Goal: Information Seeking & Learning: Learn about a topic

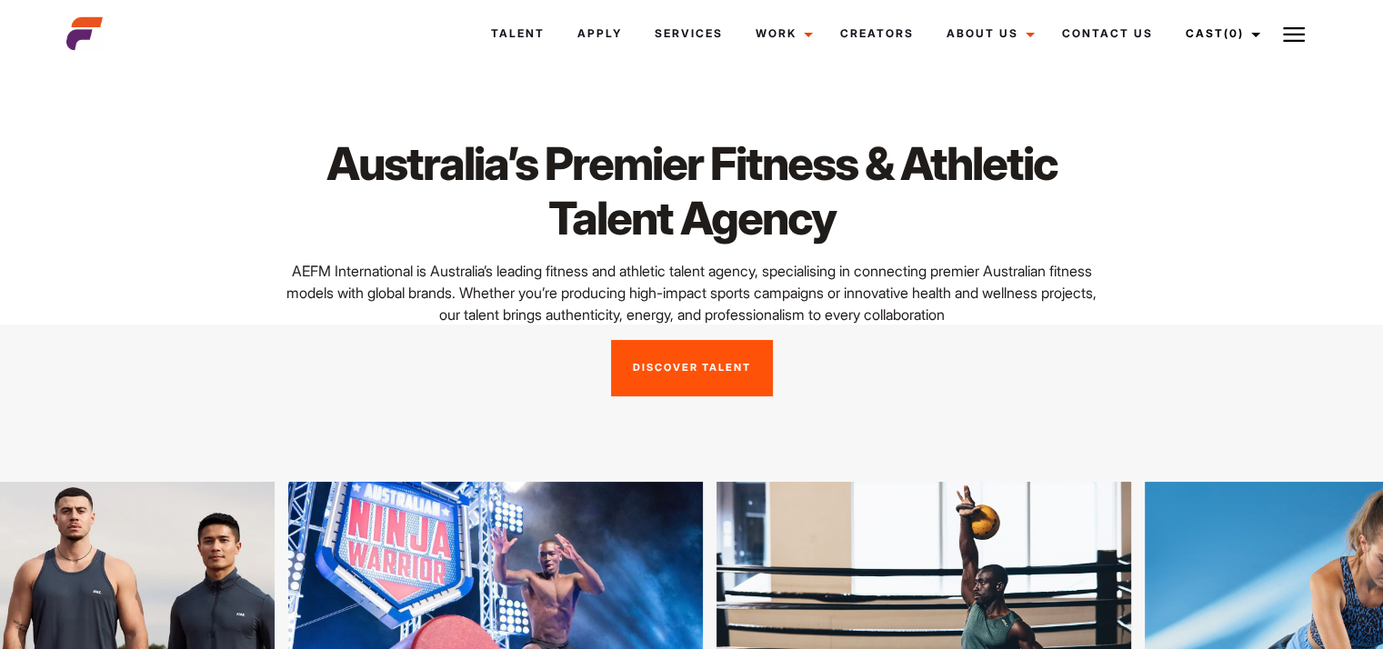
click at [1310, 37] on button at bounding box center [1293, 33] width 45 height 45
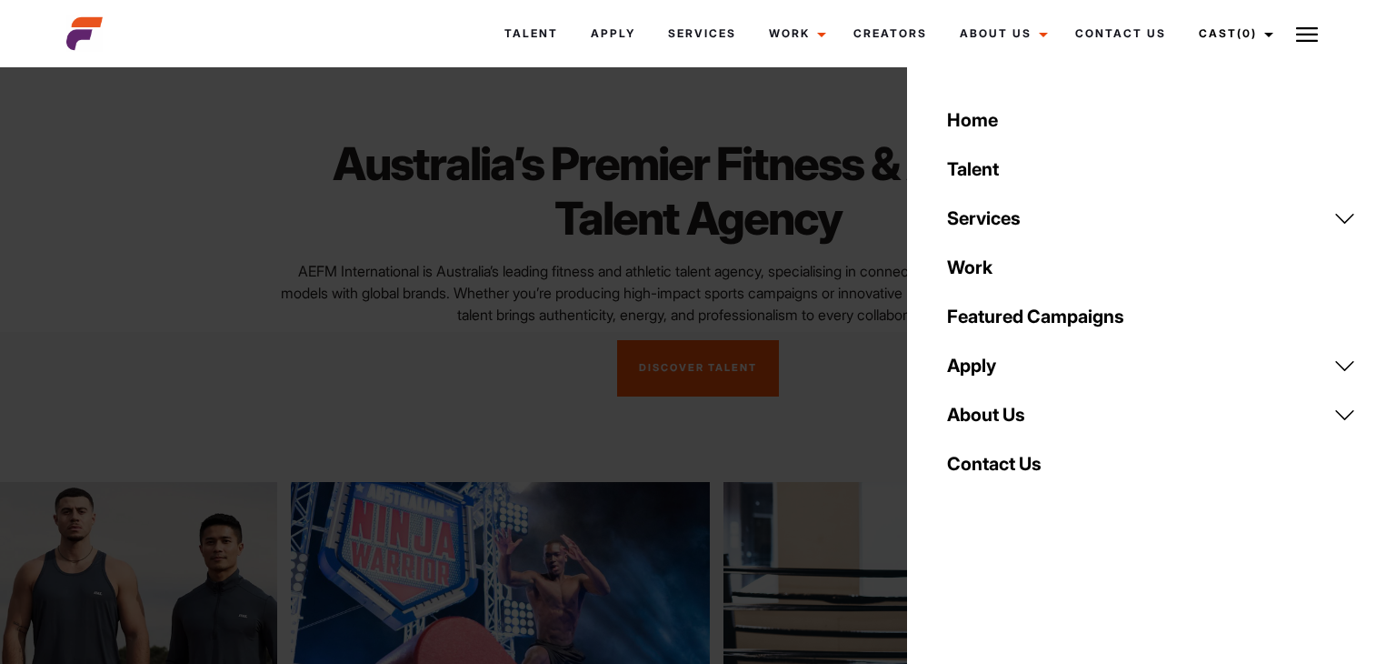
click at [992, 155] on link "Talent" at bounding box center [1151, 169] width 431 height 49
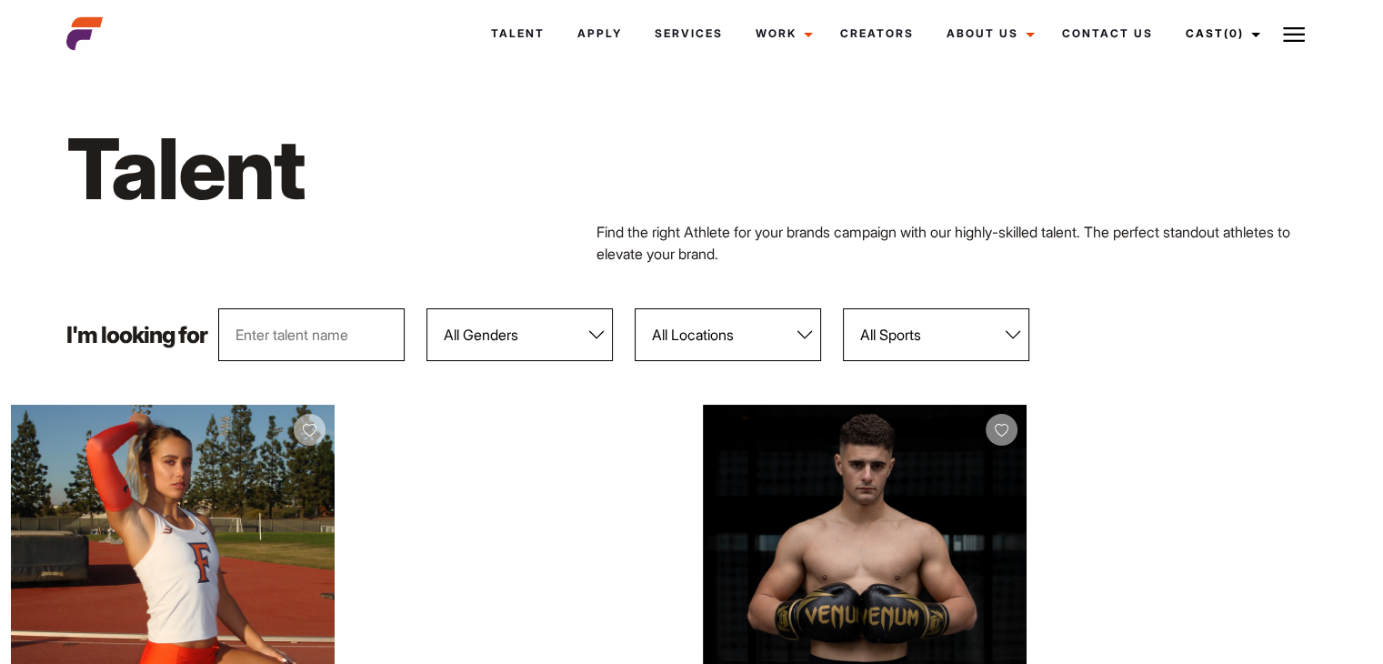
click at [293, 344] on input "text" at bounding box center [311, 334] width 186 height 53
type input "nathan"
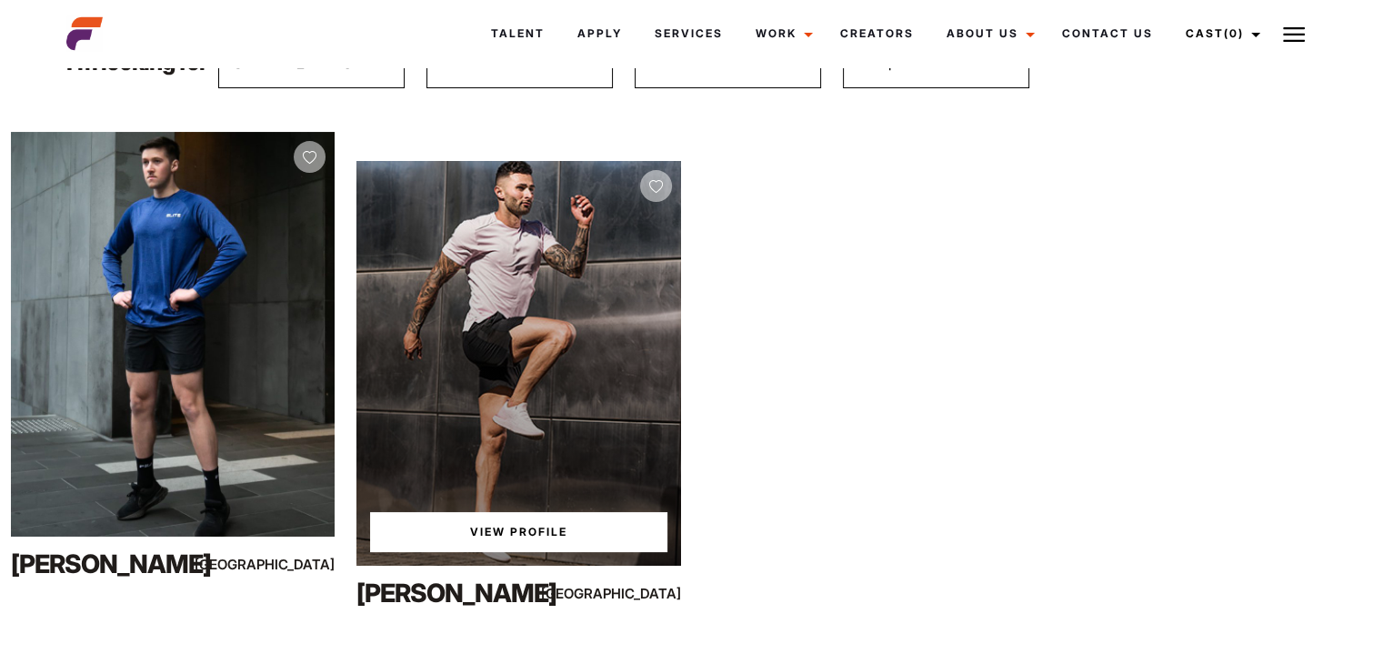
scroll to position [364, 0]
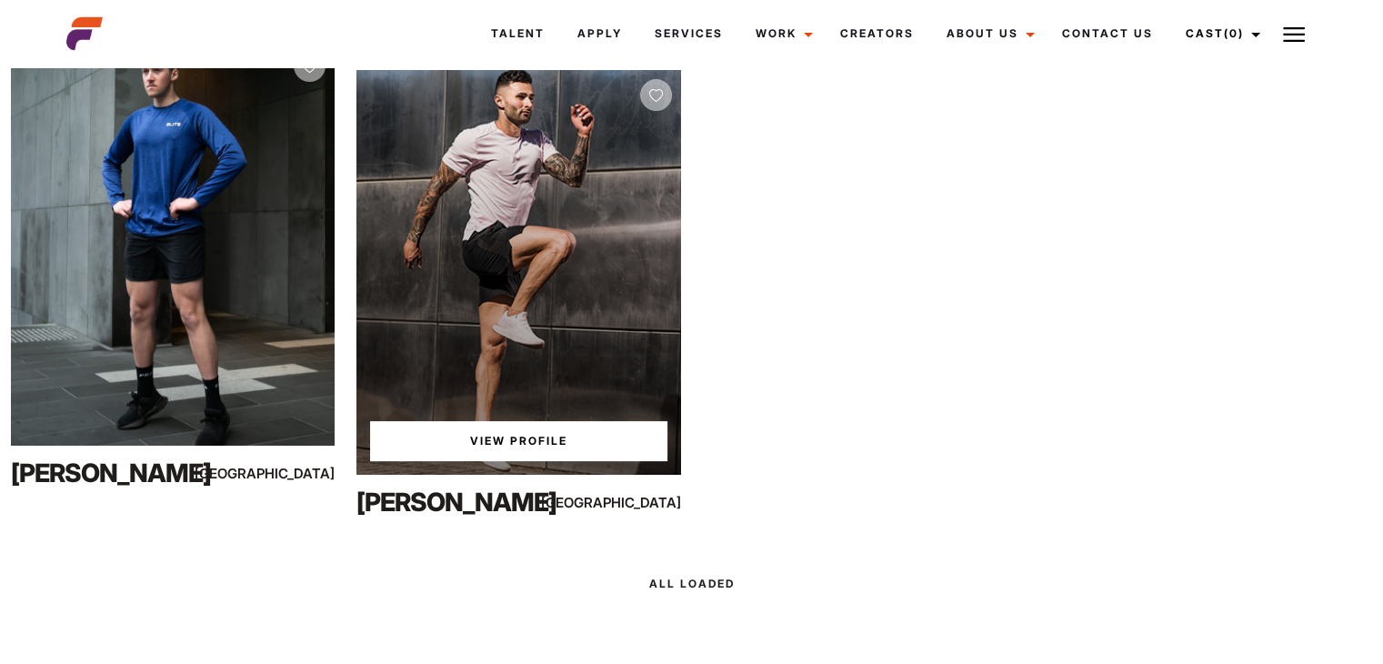
click at [585, 442] on link "View Profile" at bounding box center [518, 441] width 296 height 40
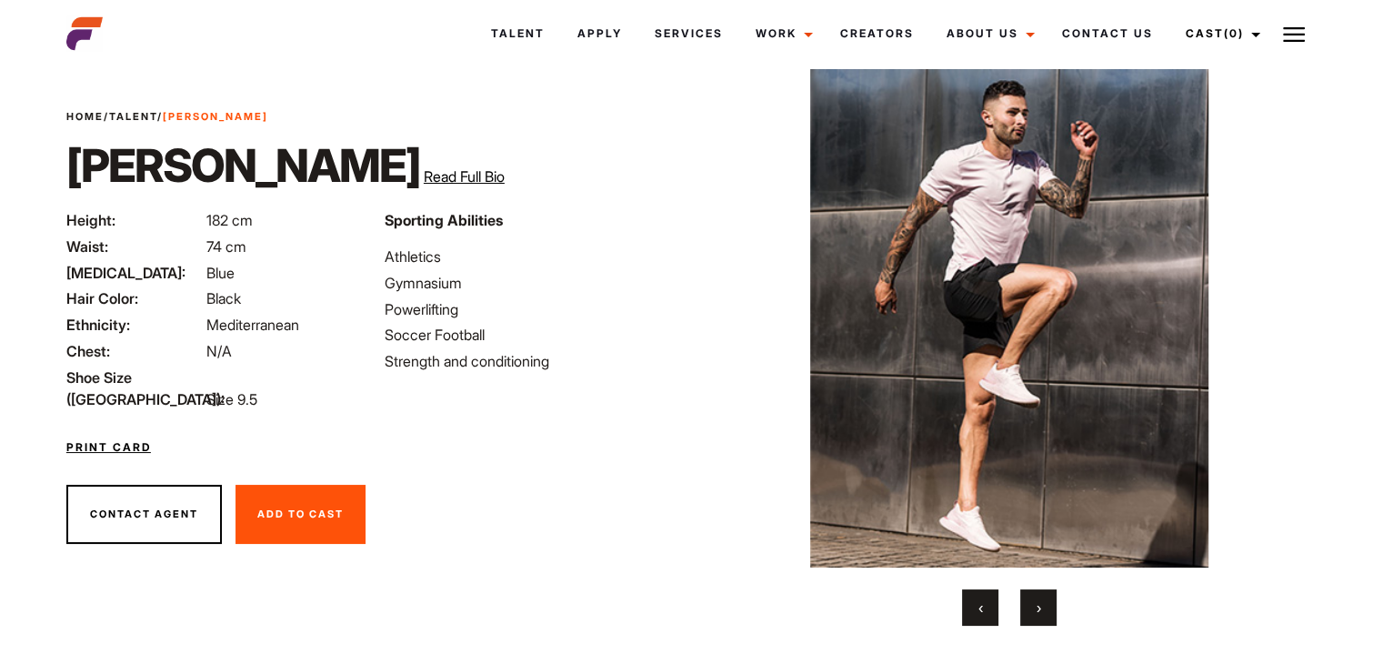
scroll to position [87, 0]
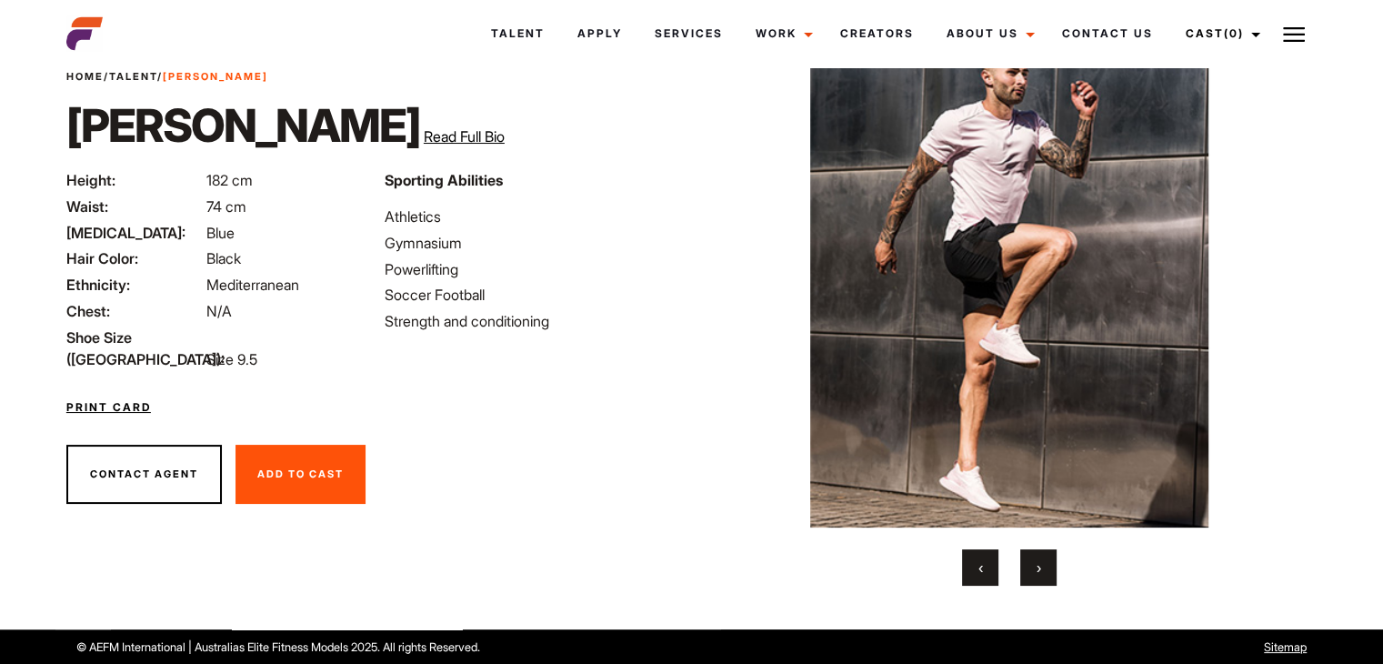
click at [1069, 148] on img at bounding box center [1009, 278] width 548 height 498
click at [1056, 175] on img at bounding box center [1009, 278] width 548 height 498
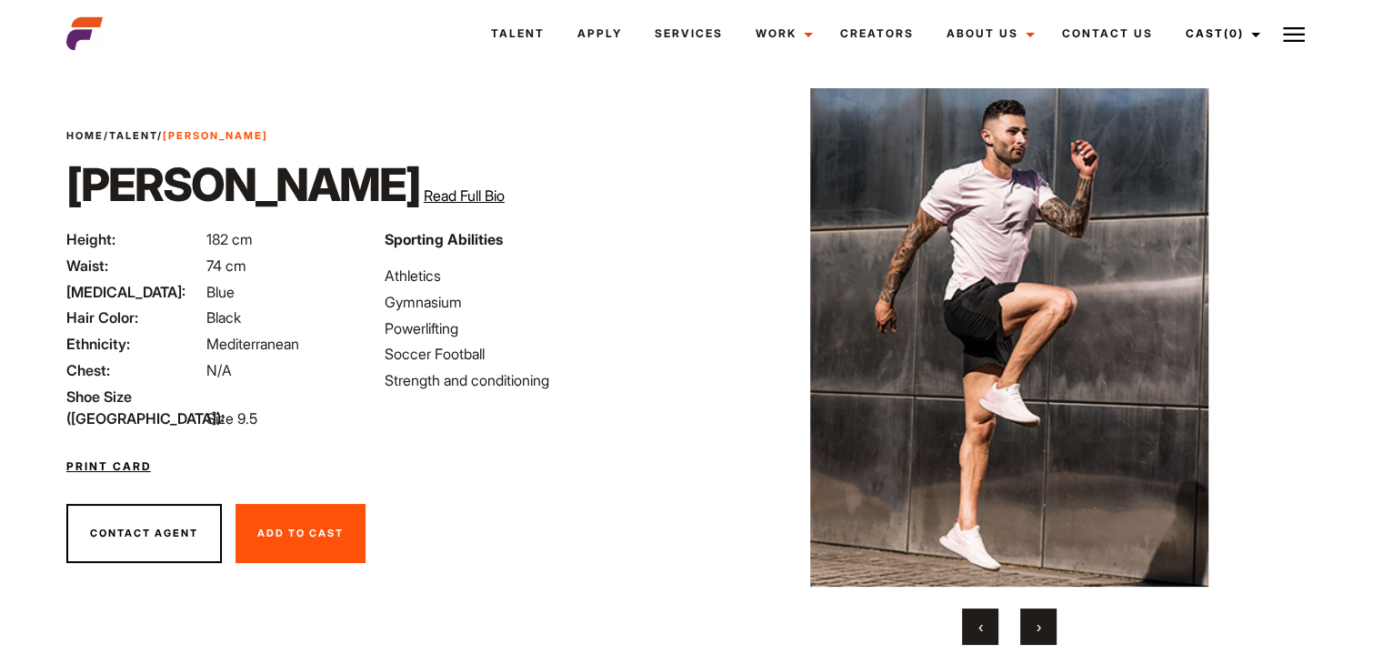
scroll to position [0, 0]
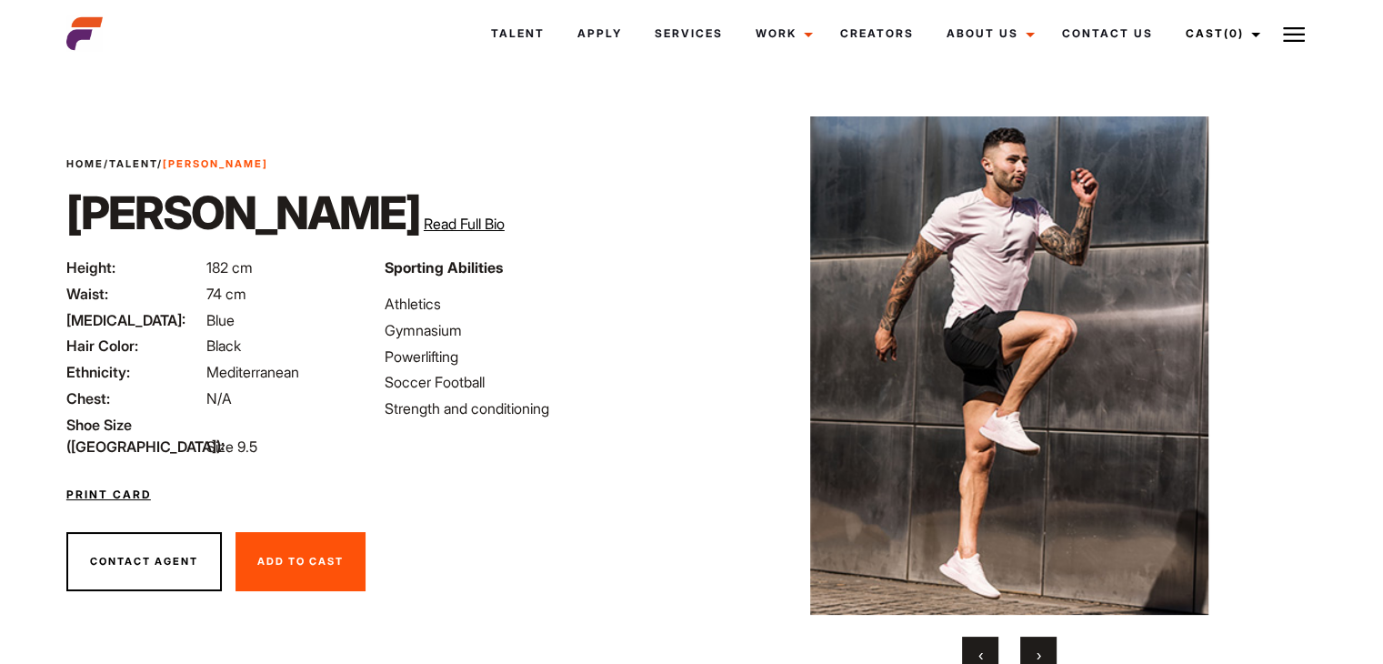
click at [1045, 643] on button "›" at bounding box center [1038, 654] width 36 height 36
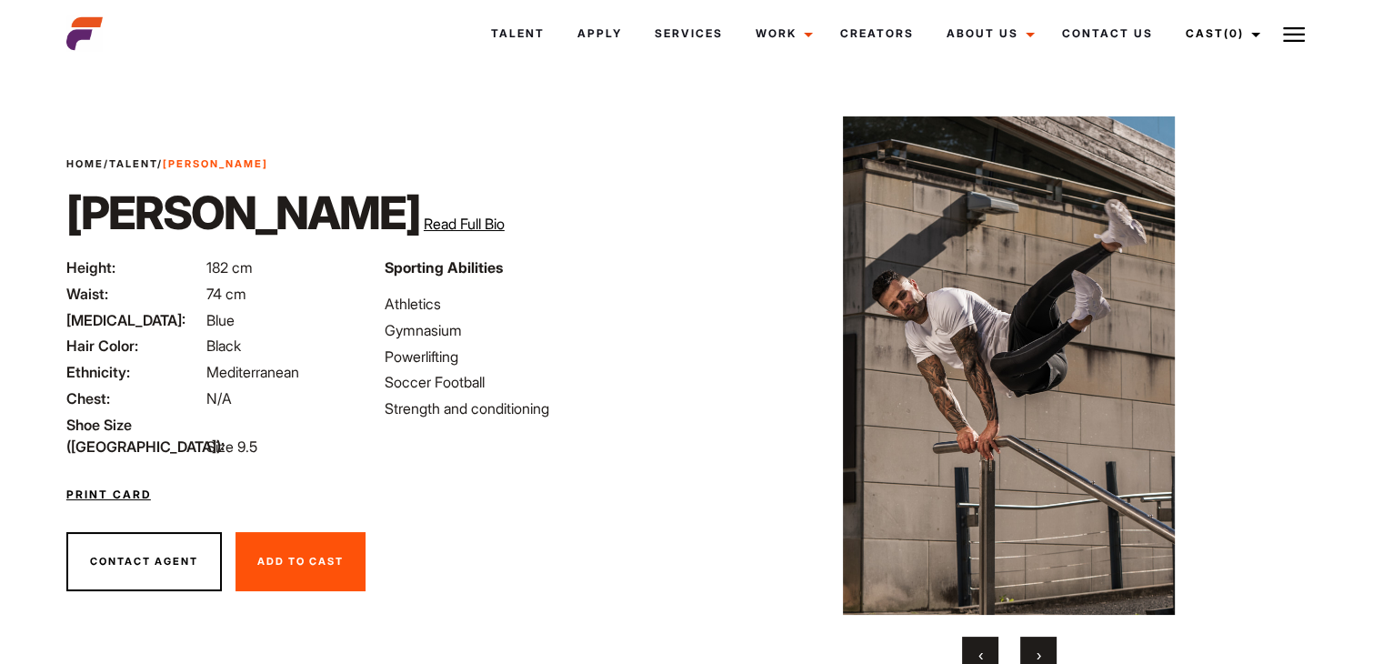
click at [1045, 643] on button "›" at bounding box center [1038, 654] width 36 height 36
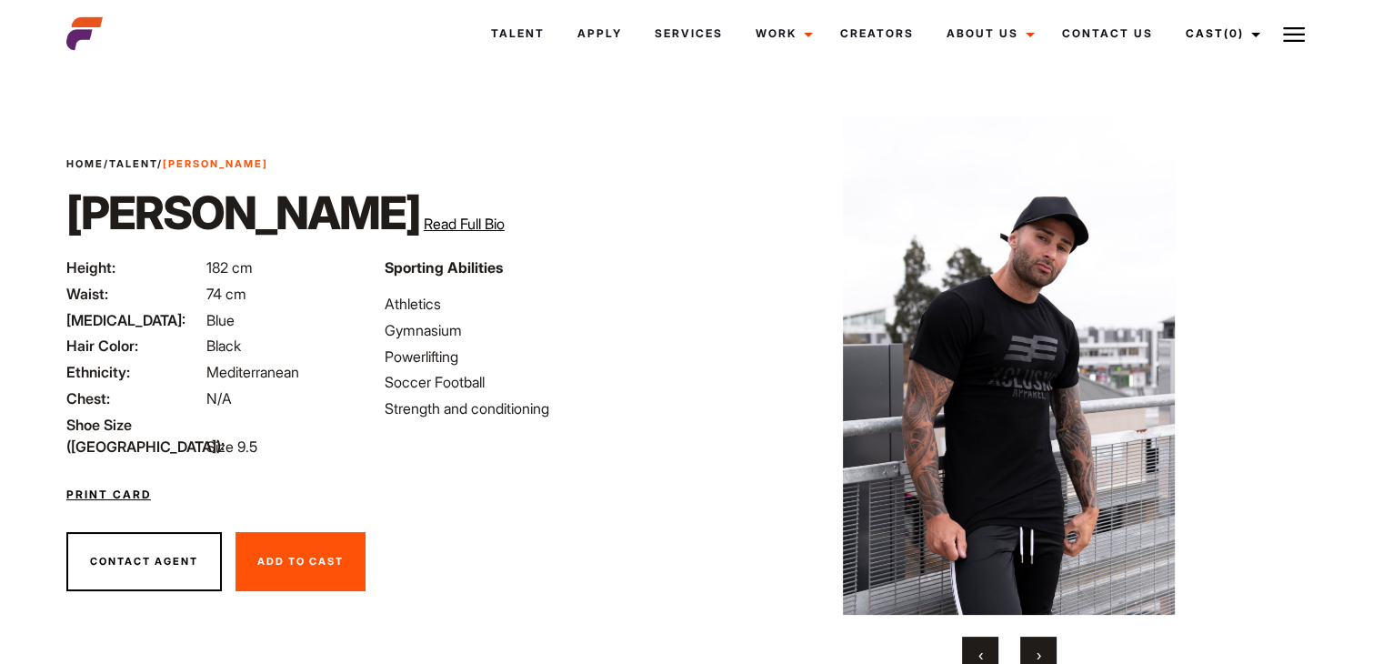
click at [1045, 643] on button "›" at bounding box center [1038, 654] width 36 height 36
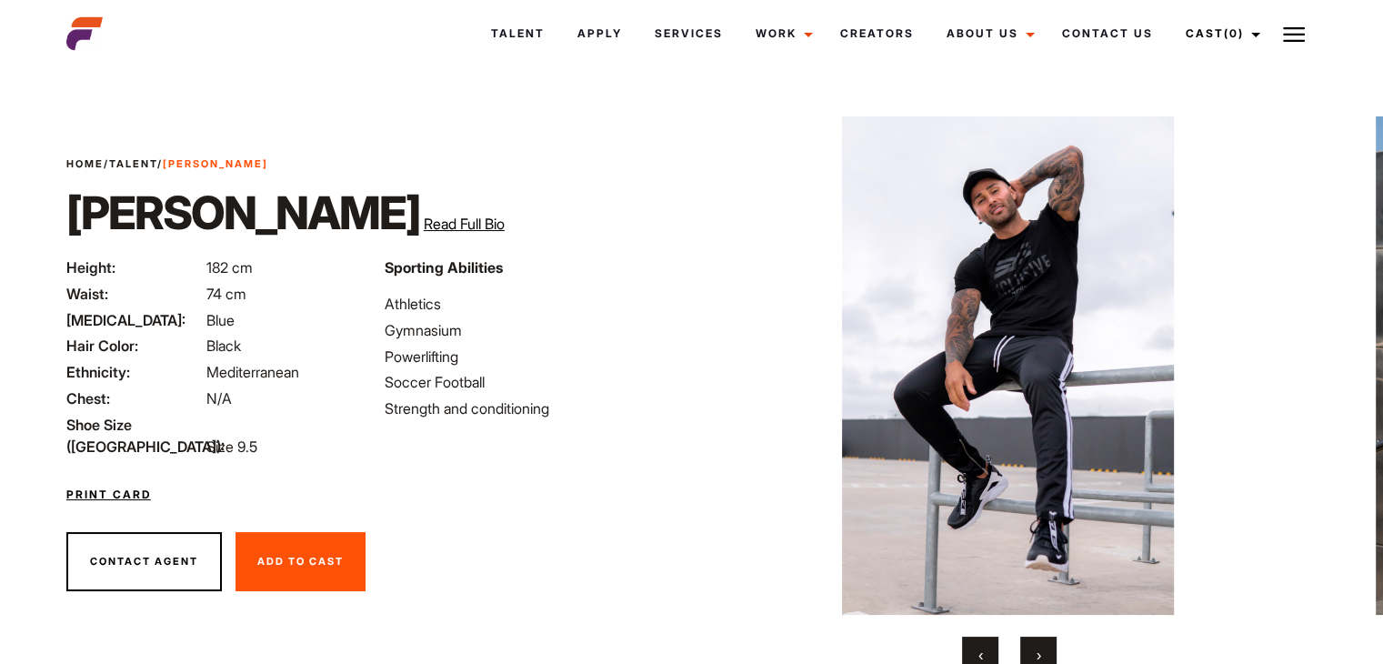
click at [1045, 643] on button "›" at bounding box center [1038, 654] width 36 height 36
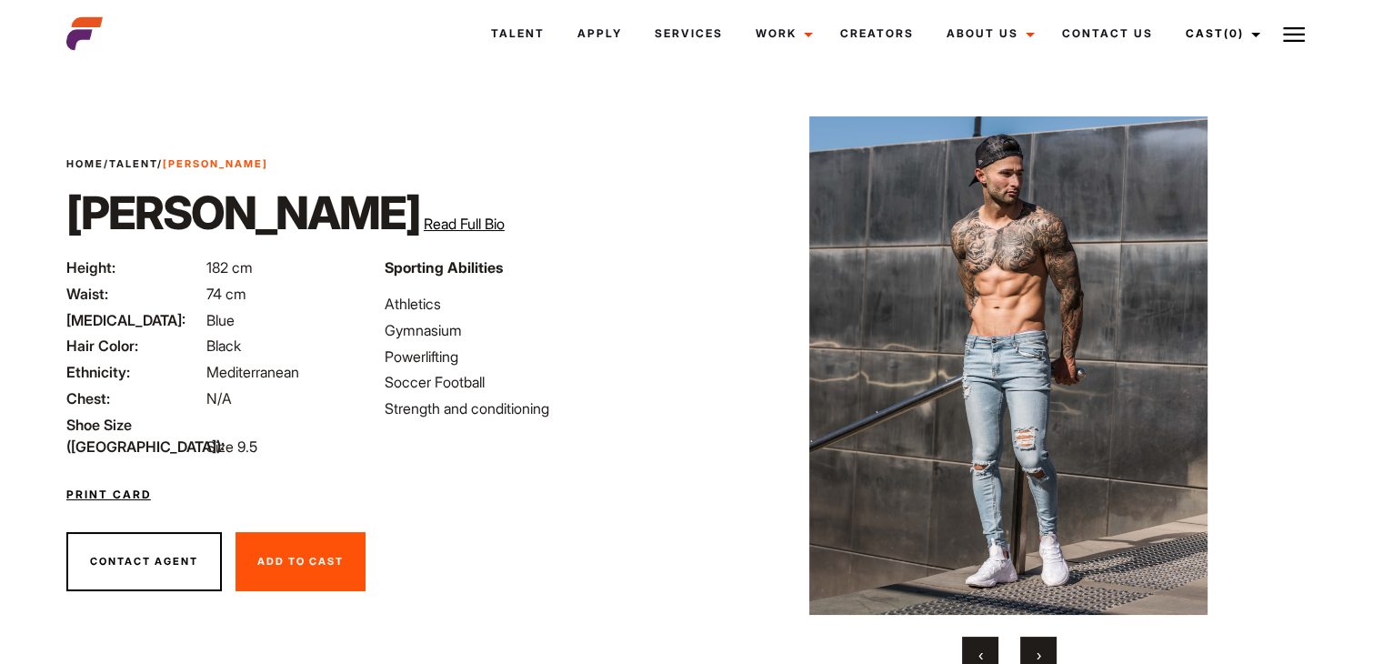
click at [1045, 643] on button "›" at bounding box center [1038, 654] width 36 height 36
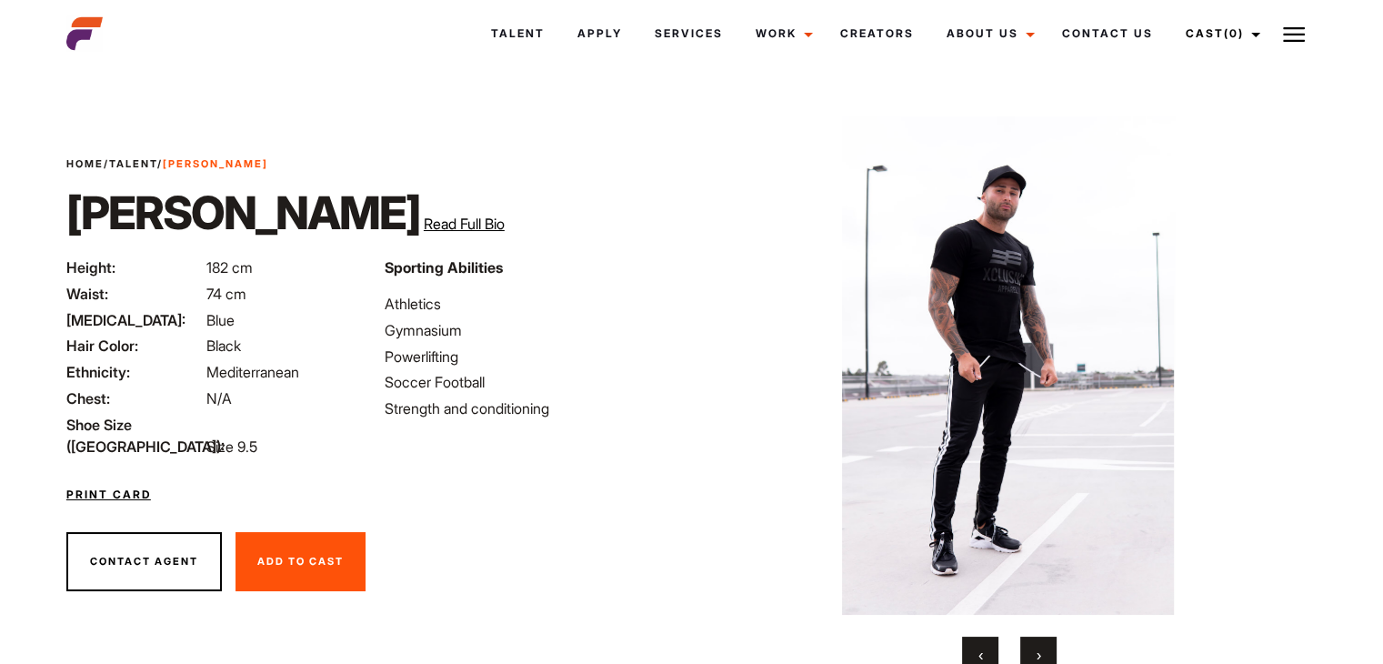
click at [1045, 643] on button "›" at bounding box center [1038, 654] width 36 height 36
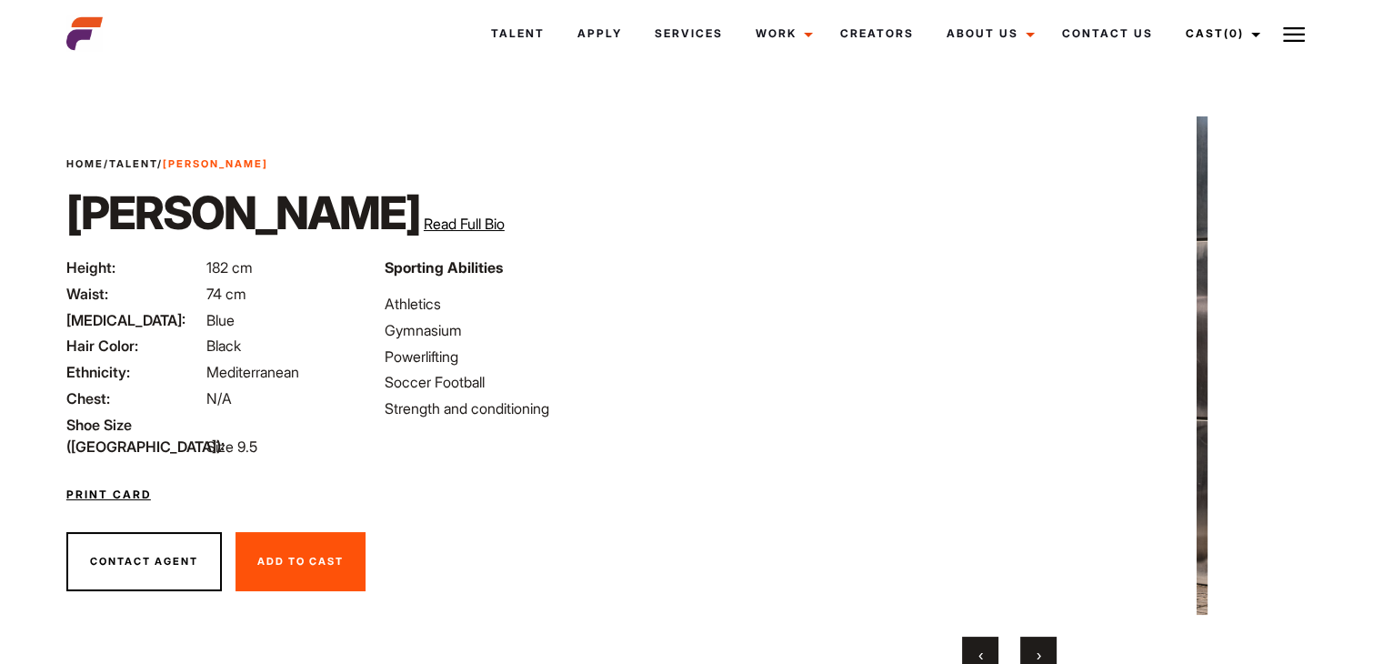
click at [1045, 643] on button "›" at bounding box center [1038, 654] width 36 height 36
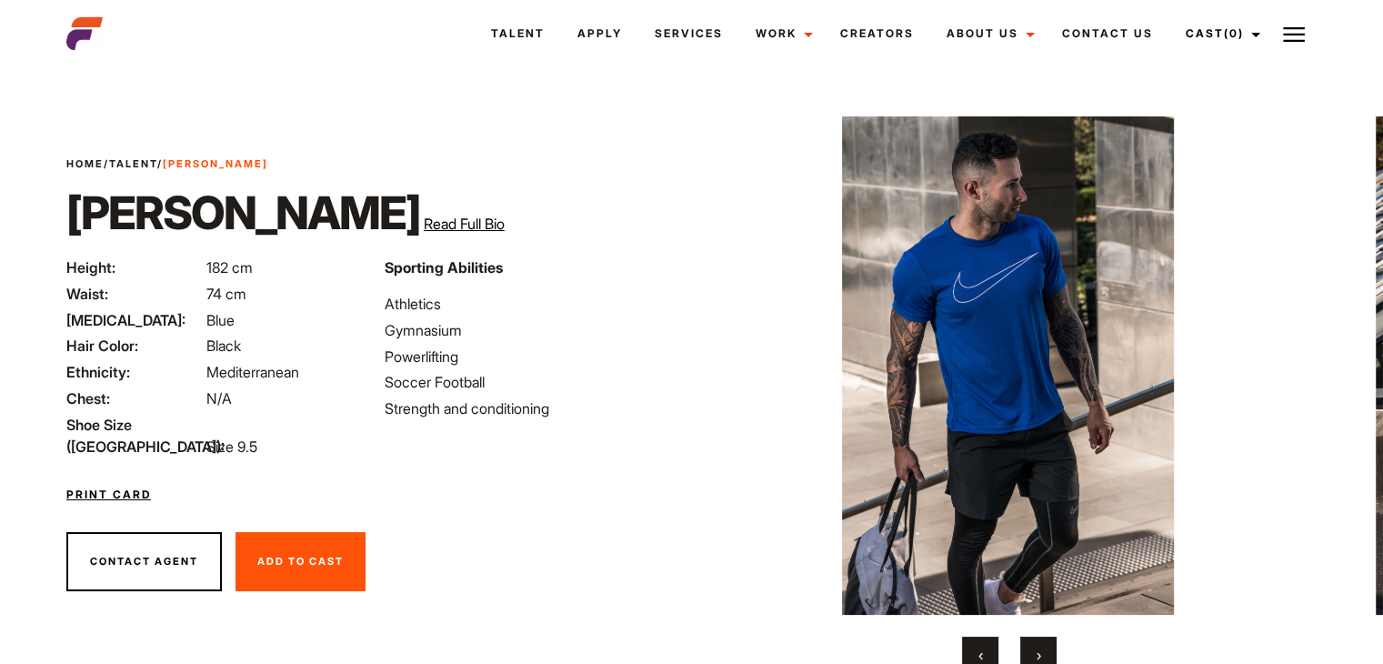
click at [1045, 643] on button "›" at bounding box center [1038, 654] width 36 height 36
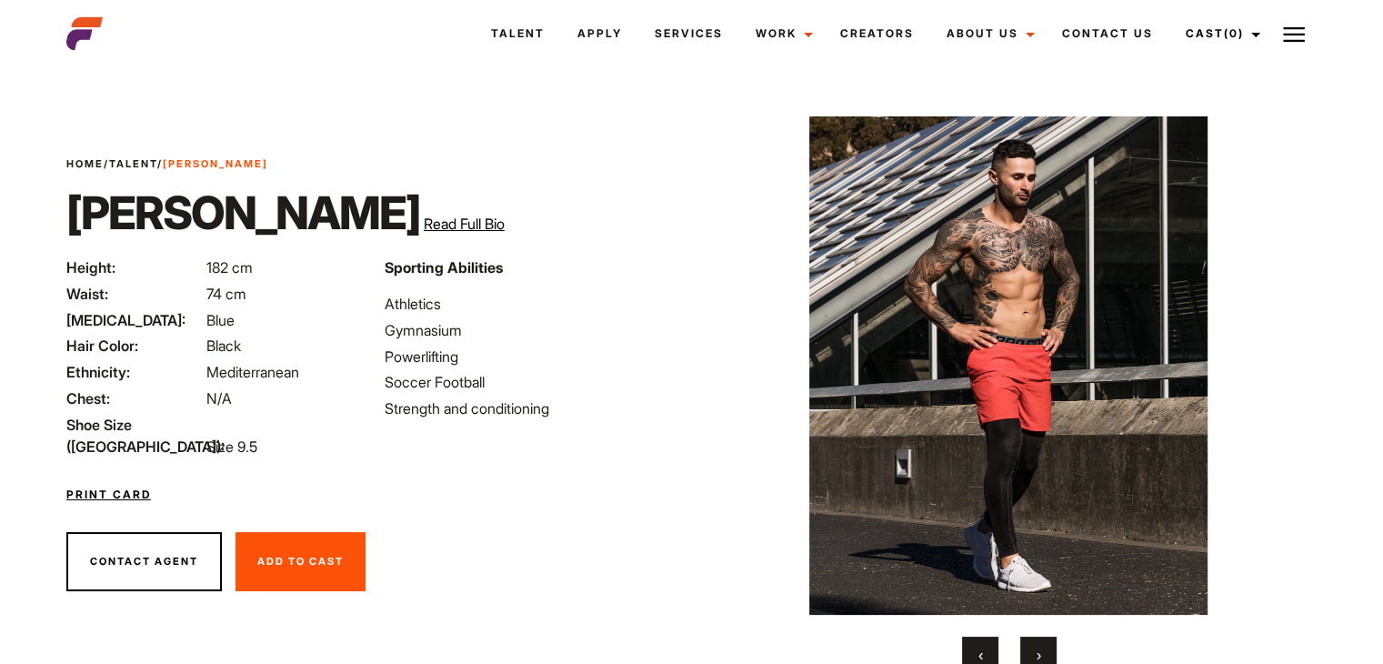
click at [1045, 645] on button "›" at bounding box center [1038, 654] width 36 height 36
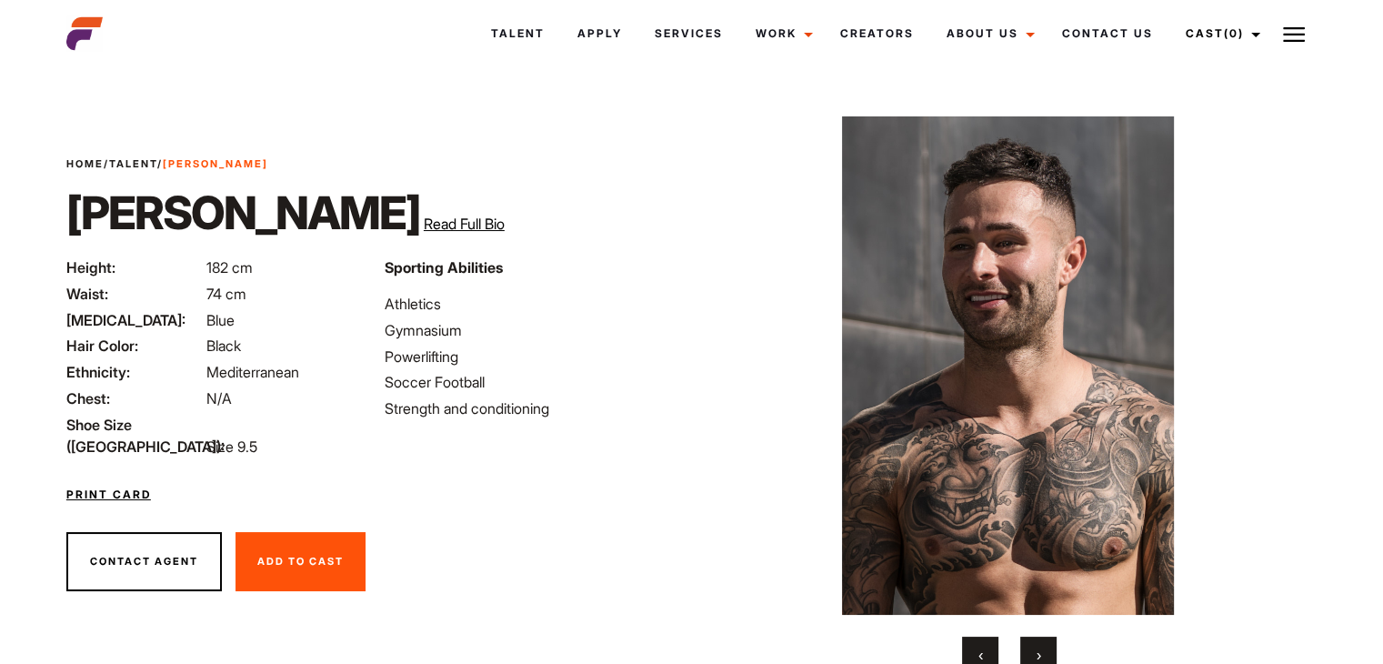
click at [1045, 645] on button "›" at bounding box center [1038, 654] width 36 height 36
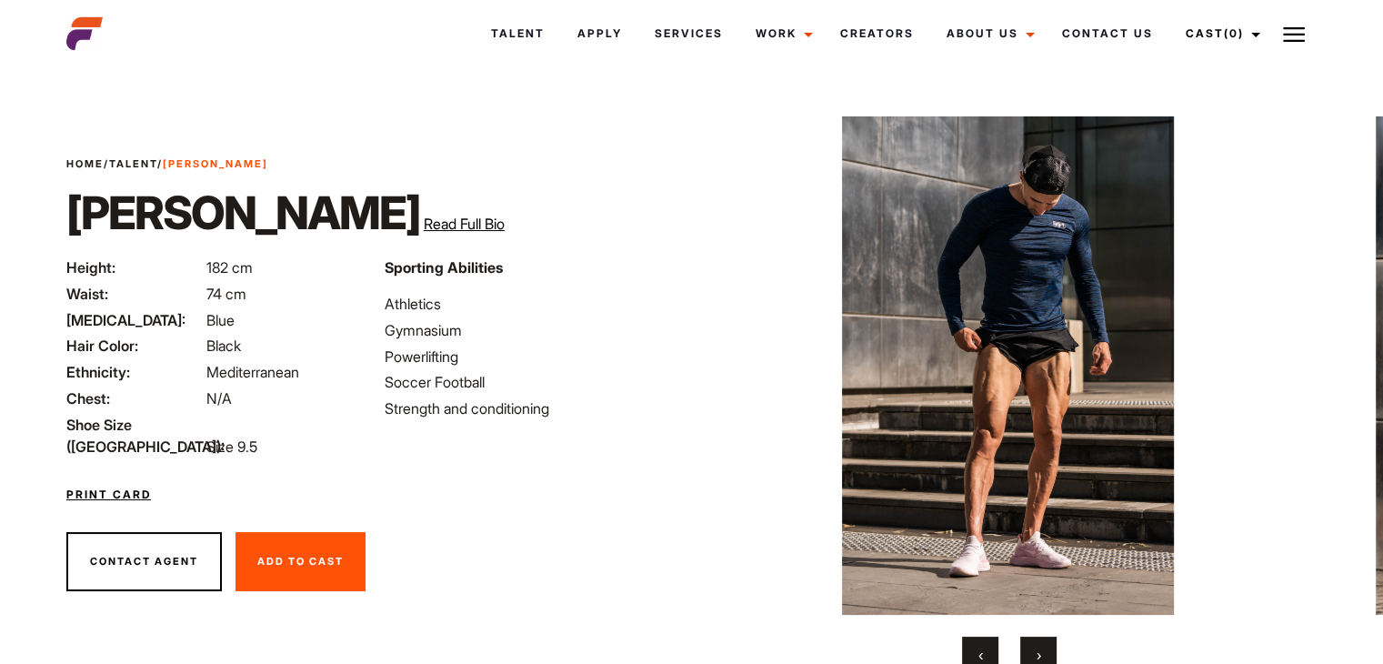
click at [1045, 645] on button "›" at bounding box center [1038, 654] width 36 height 36
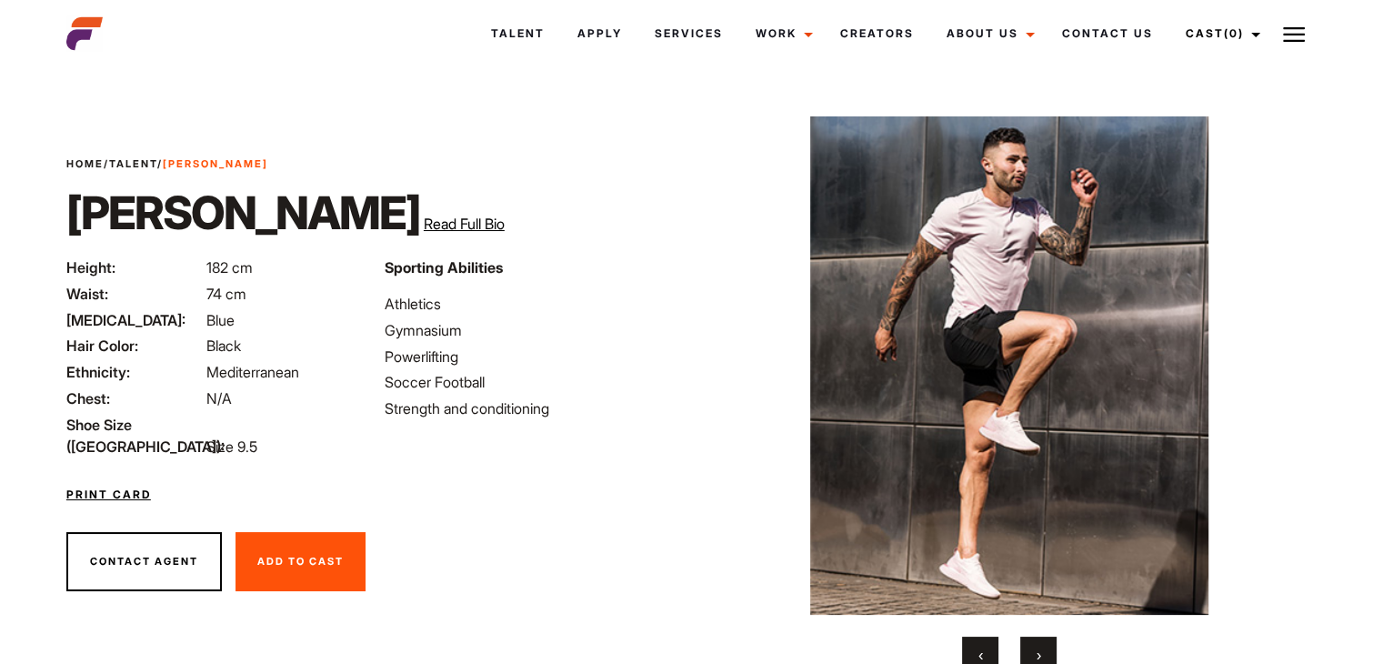
click at [1045, 645] on button "›" at bounding box center [1038, 654] width 36 height 36
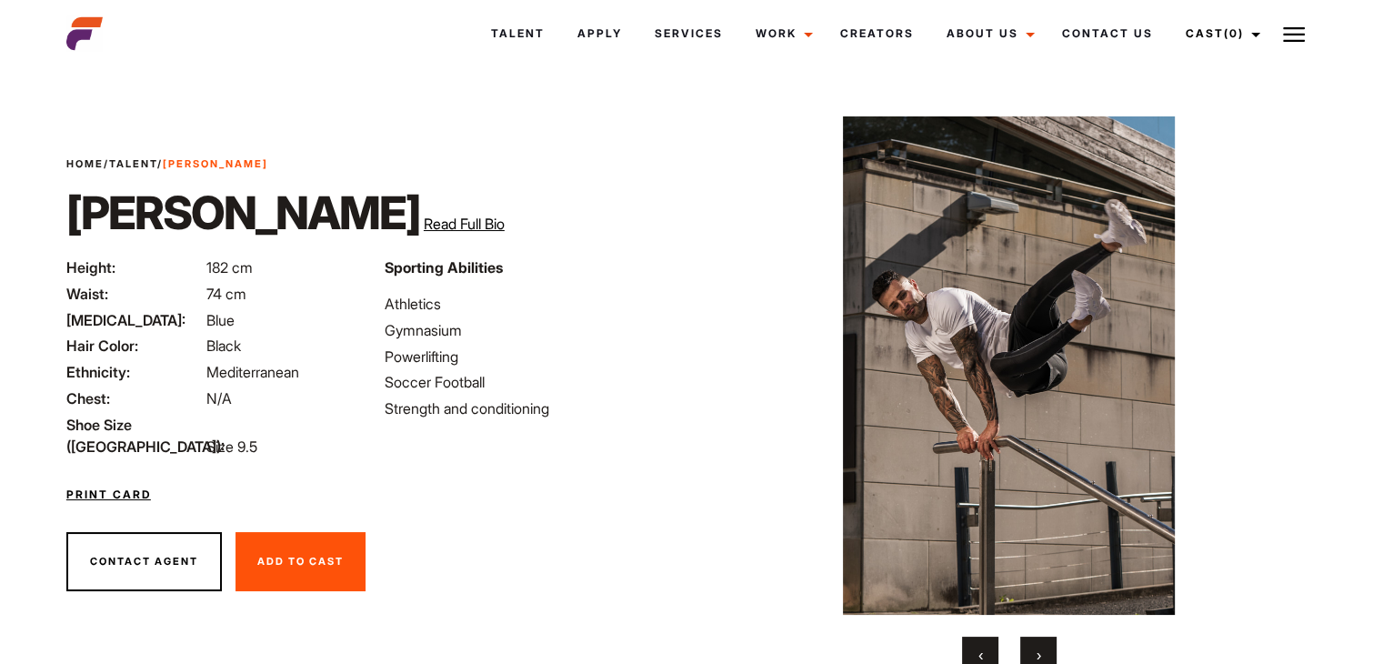
click at [1045, 645] on button "›" at bounding box center [1038, 654] width 36 height 36
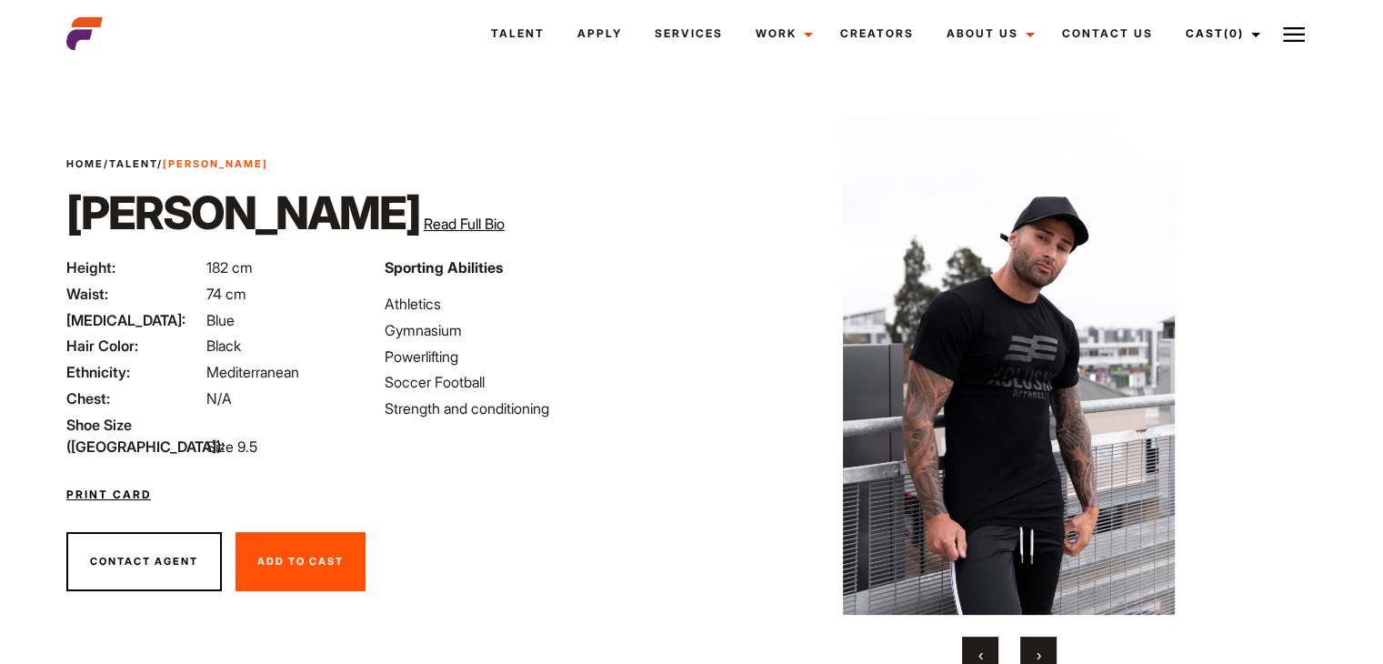
click at [1045, 645] on button "›" at bounding box center [1038, 654] width 36 height 36
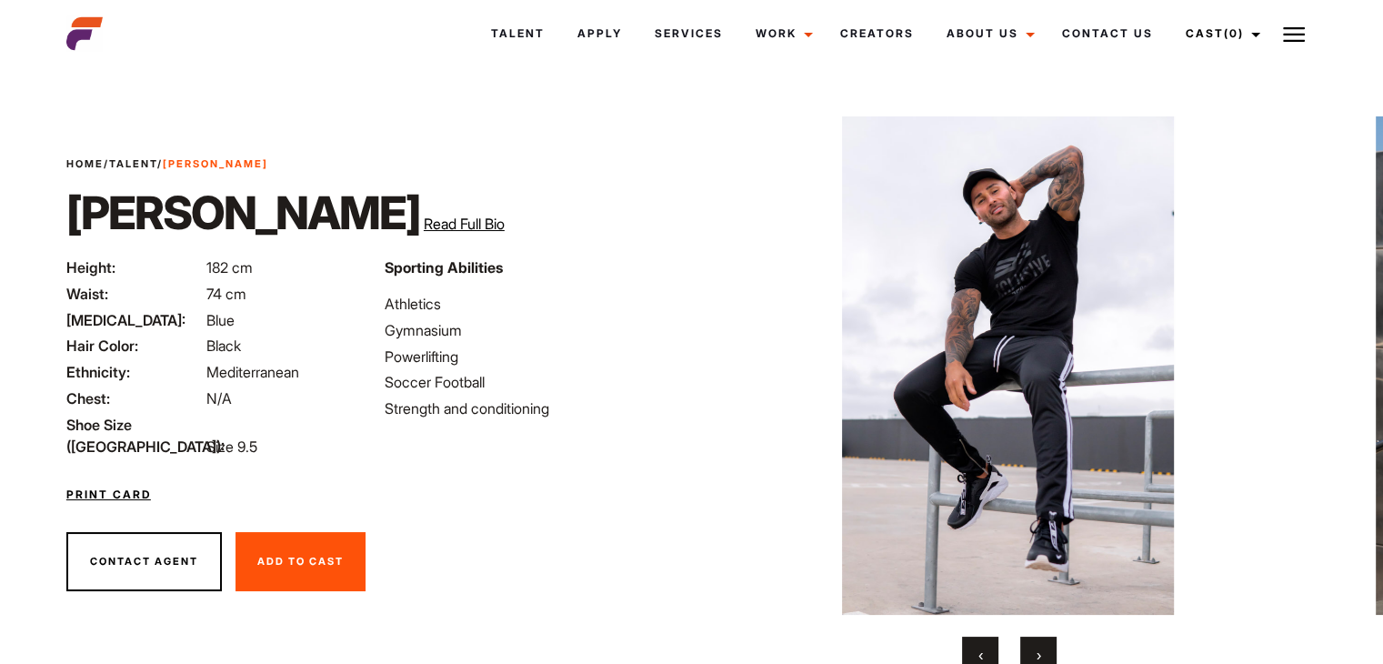
click at [1045, 645] on button "›" at bounding box center [1038, 654] width 36 height 36
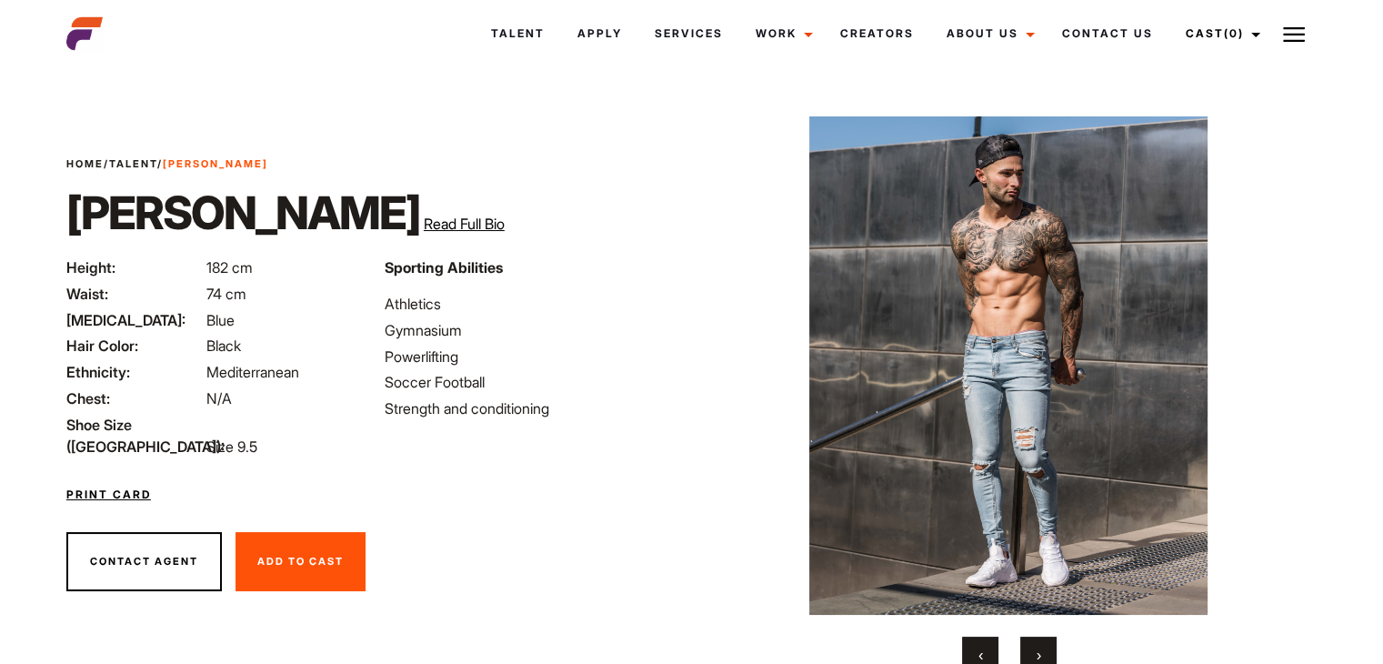
click at [1041, 656] on button "›" at bounding box center [1038, 654] width 36 height 36
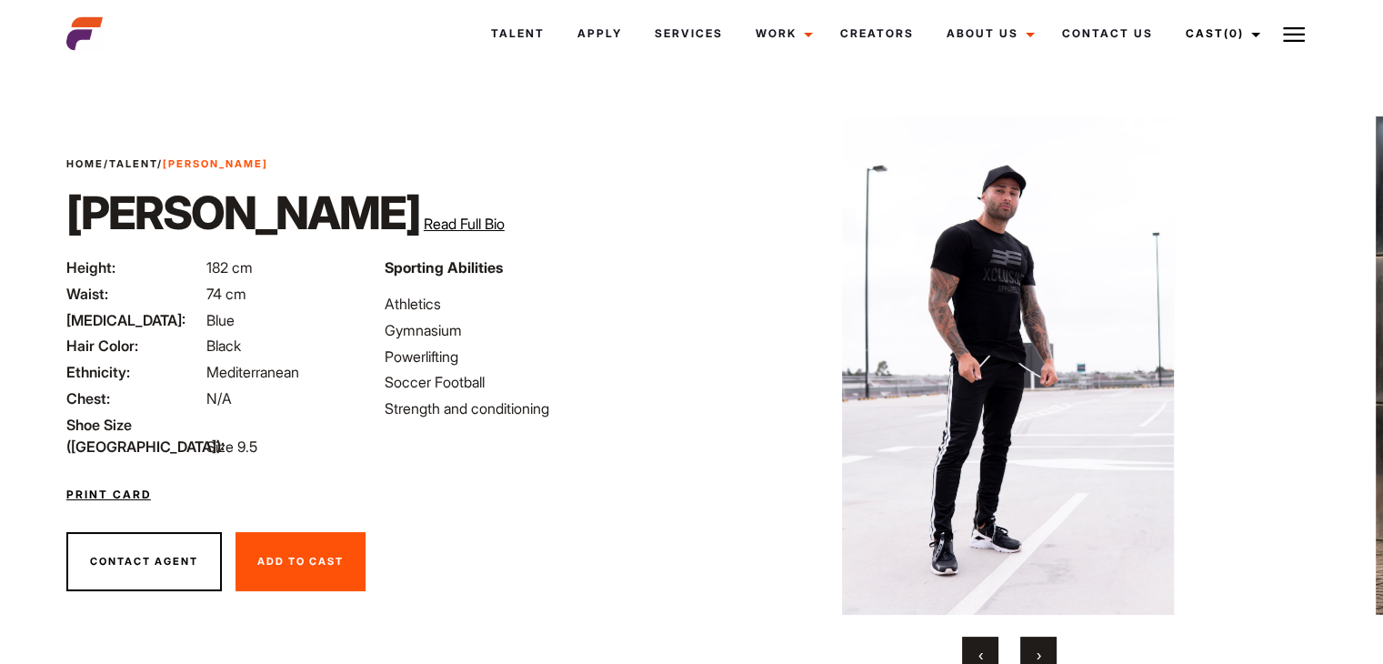
click at [1041, 656] on button "›" at bounding box center [1038, 654] width 36 height 36
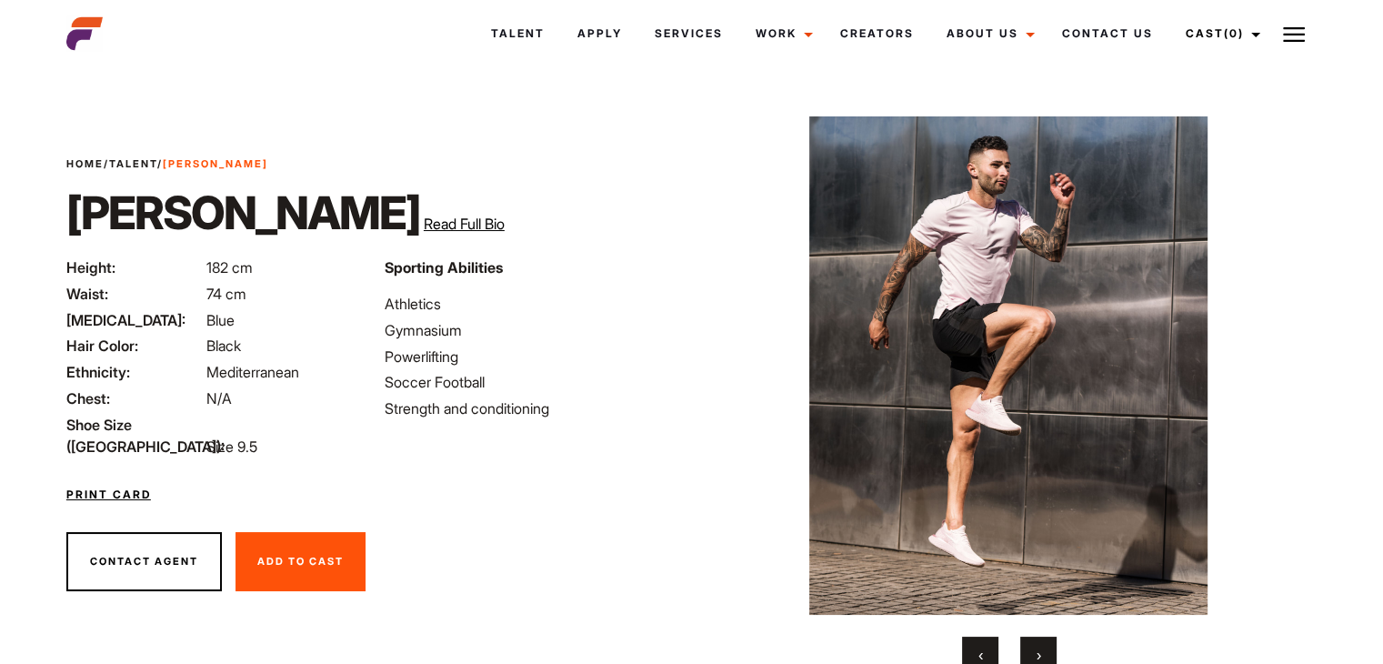
click at [1041, 656] on button "›" at bounding box center [1038, 654] width 36 height 36
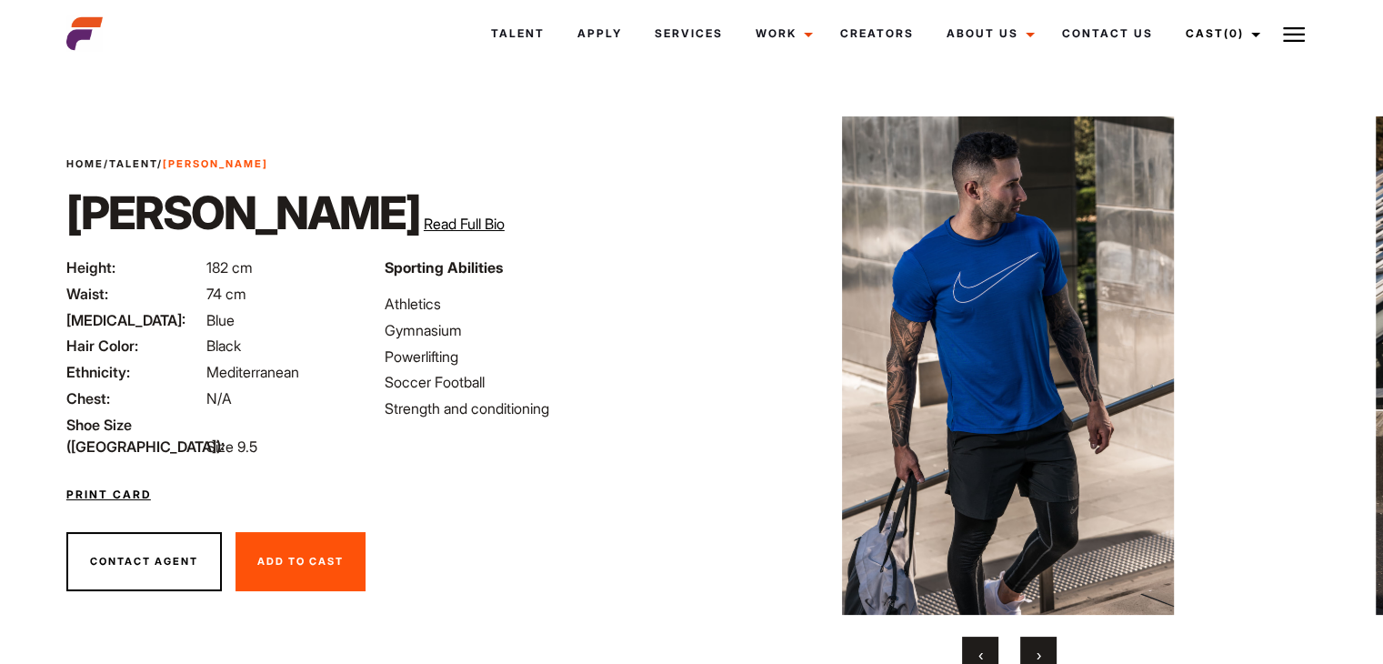
click at [1041, 656] on button "›" at bounding box center [1038, 654] width 36 height 36
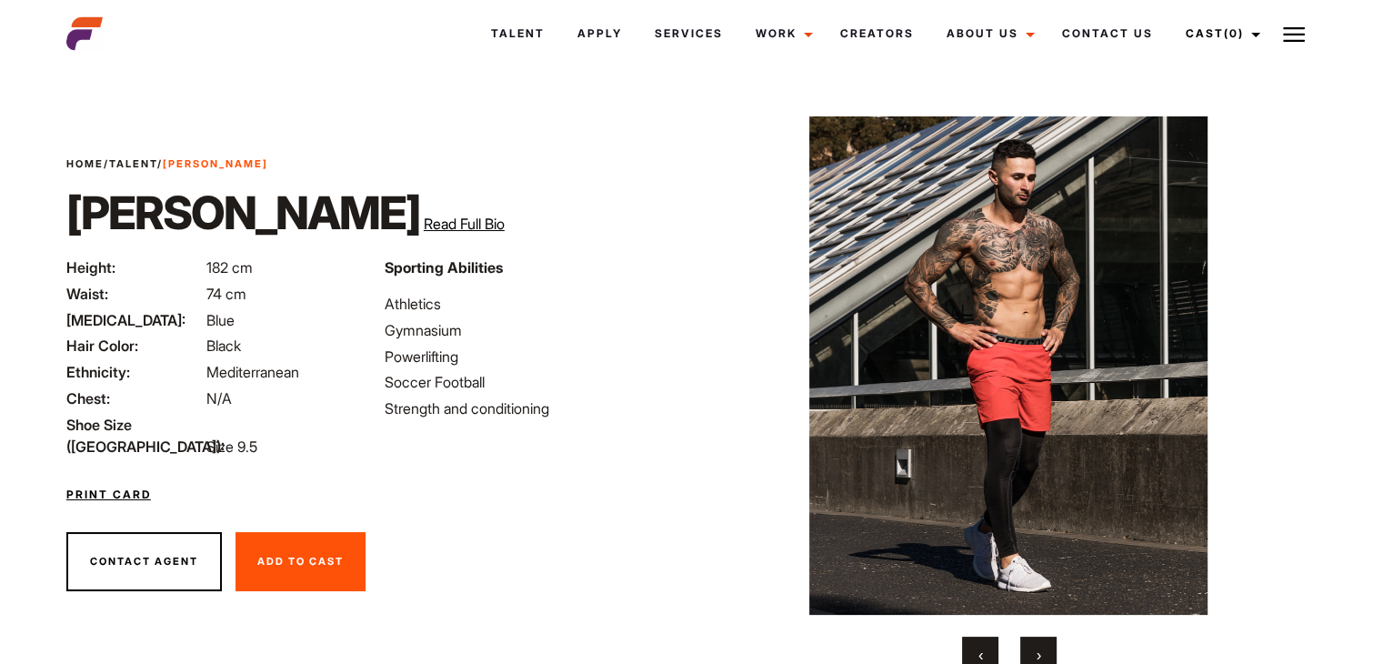
click at [1041, 656] on button "›" at bounding box center [1038, 654] width 36 height 36
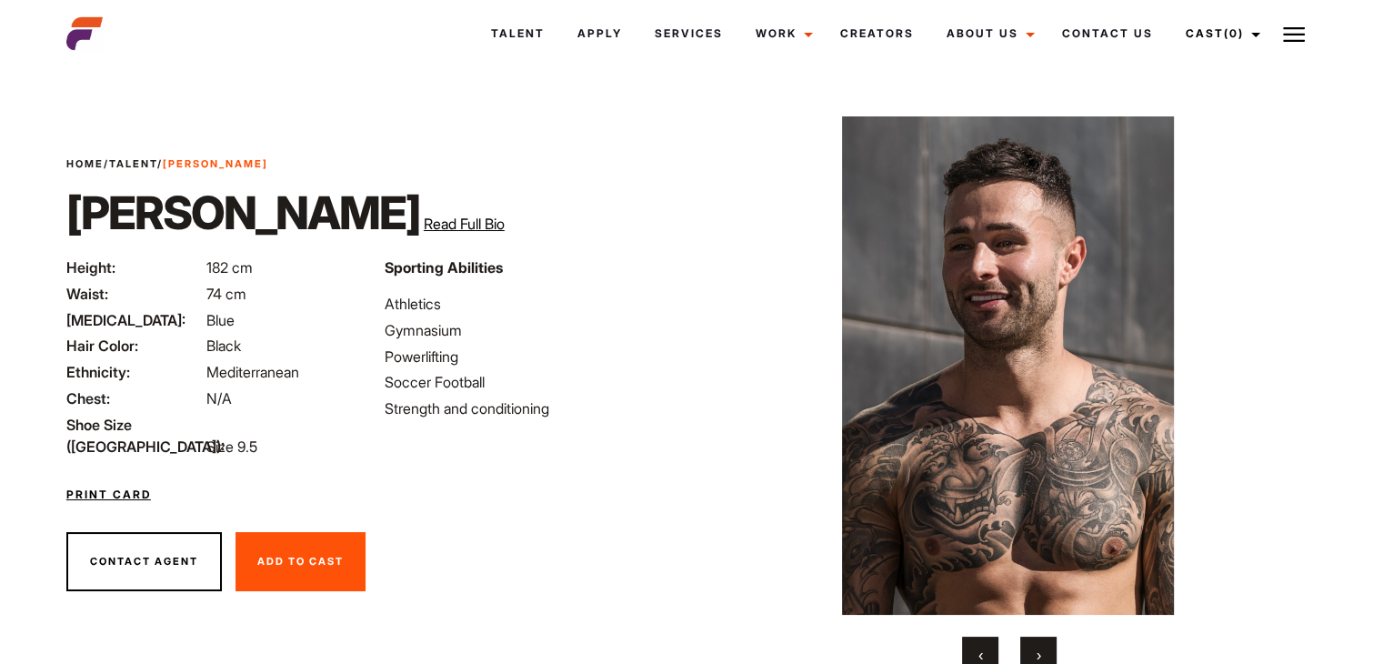
click at [1041, 656] on button "›" at bounding box center [1038, 654] width 36 height 36
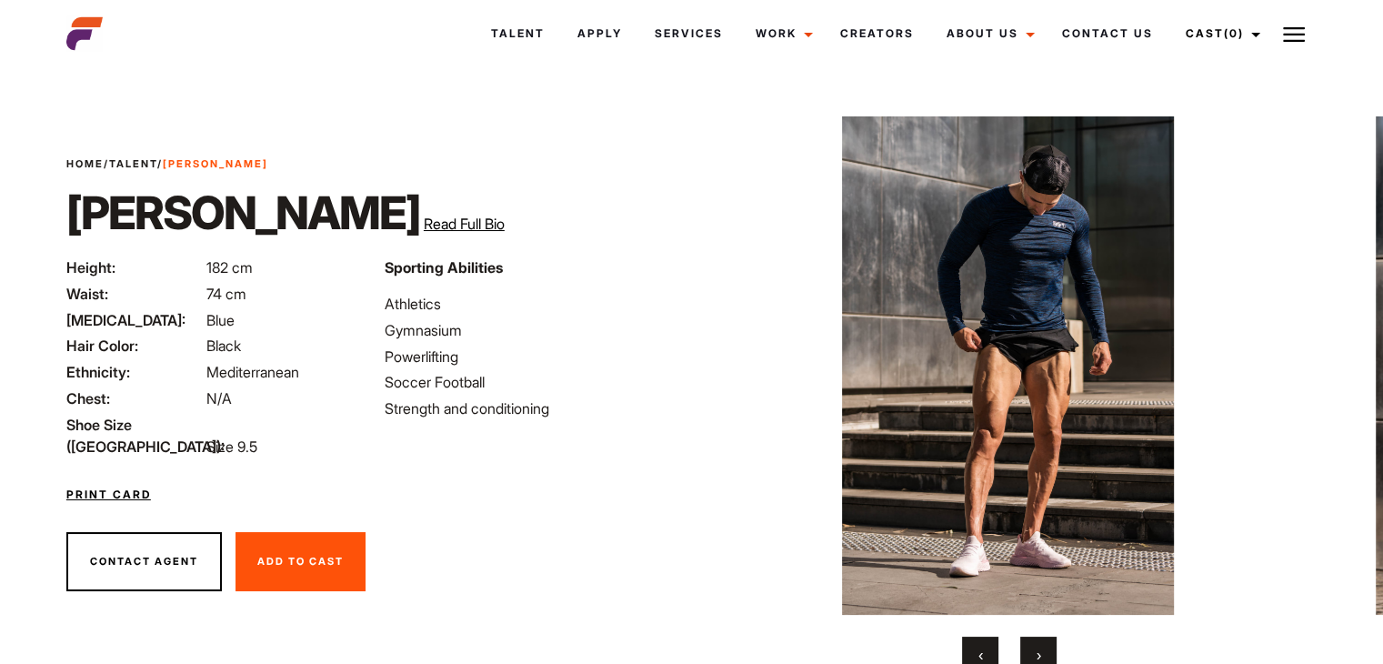
click at [1041, 656] on button "›" at bounding box center [1038, 654] width 36 height 36
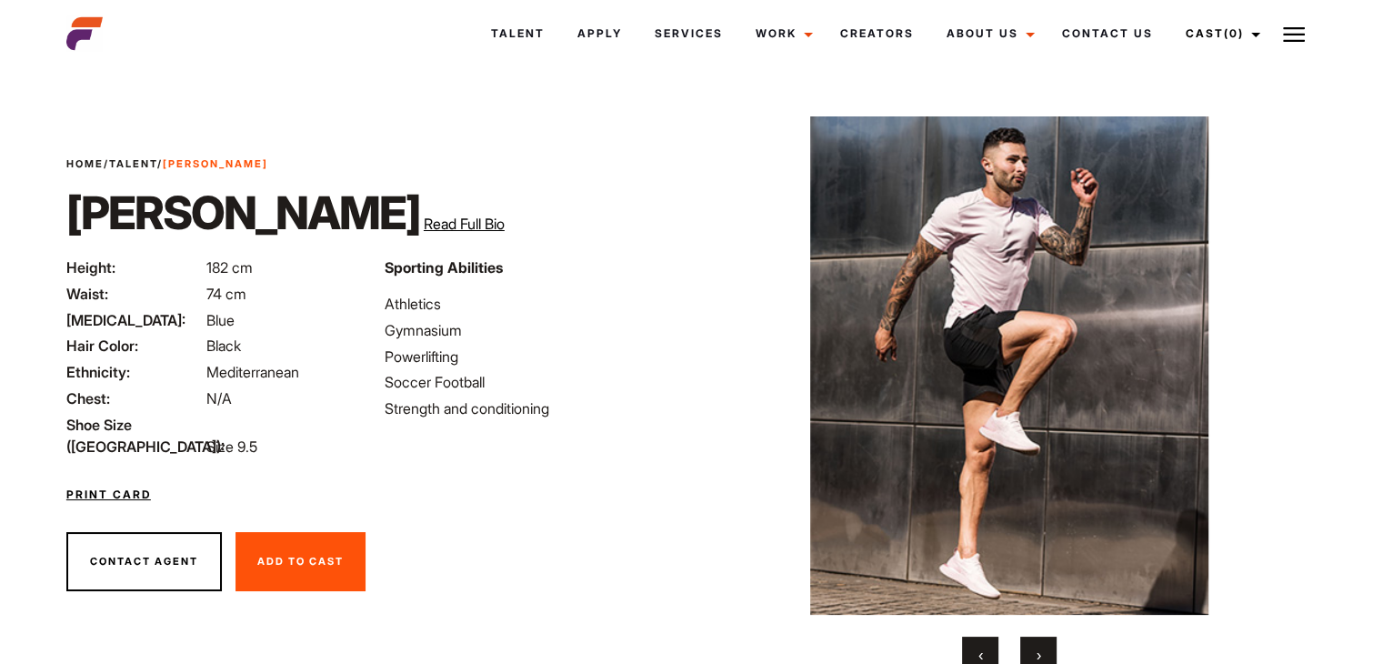
click at [1041, 656] on button "›" at bounding box center [1038, 654] width 36 height 36
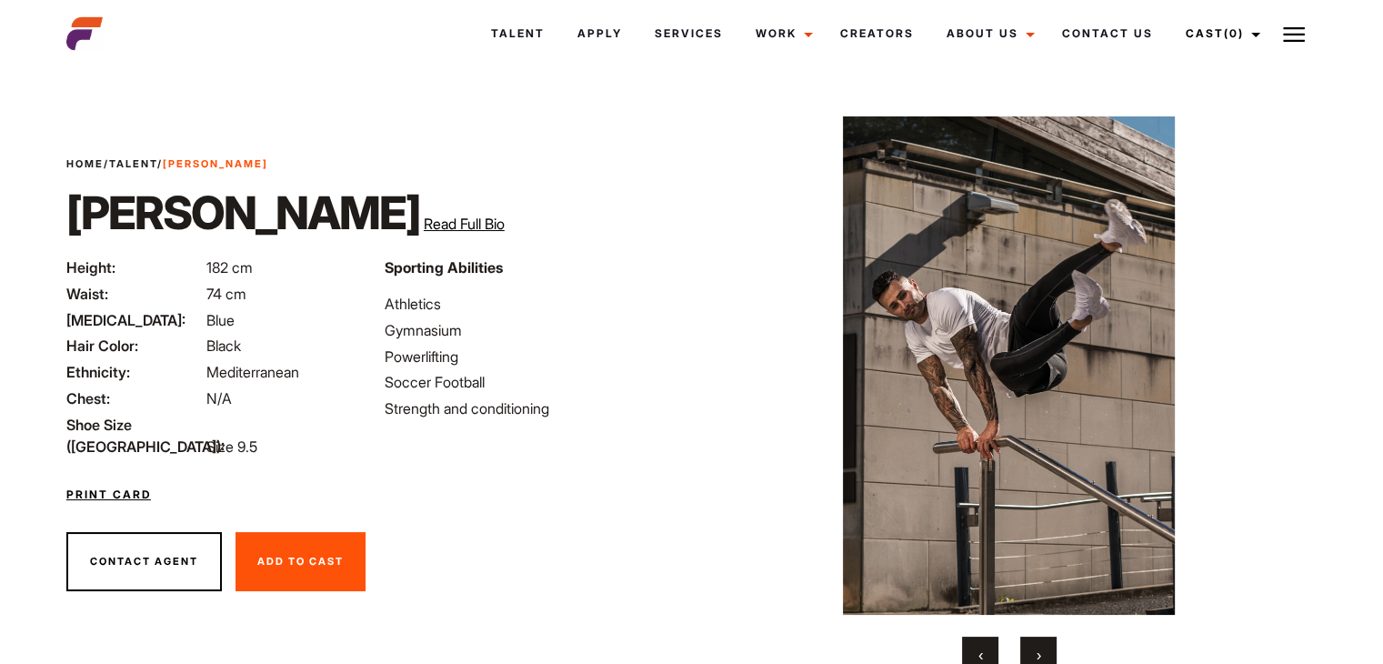
click at [1041, 656] on button "›" at bounding box center [1038, 654] width 36 height 36
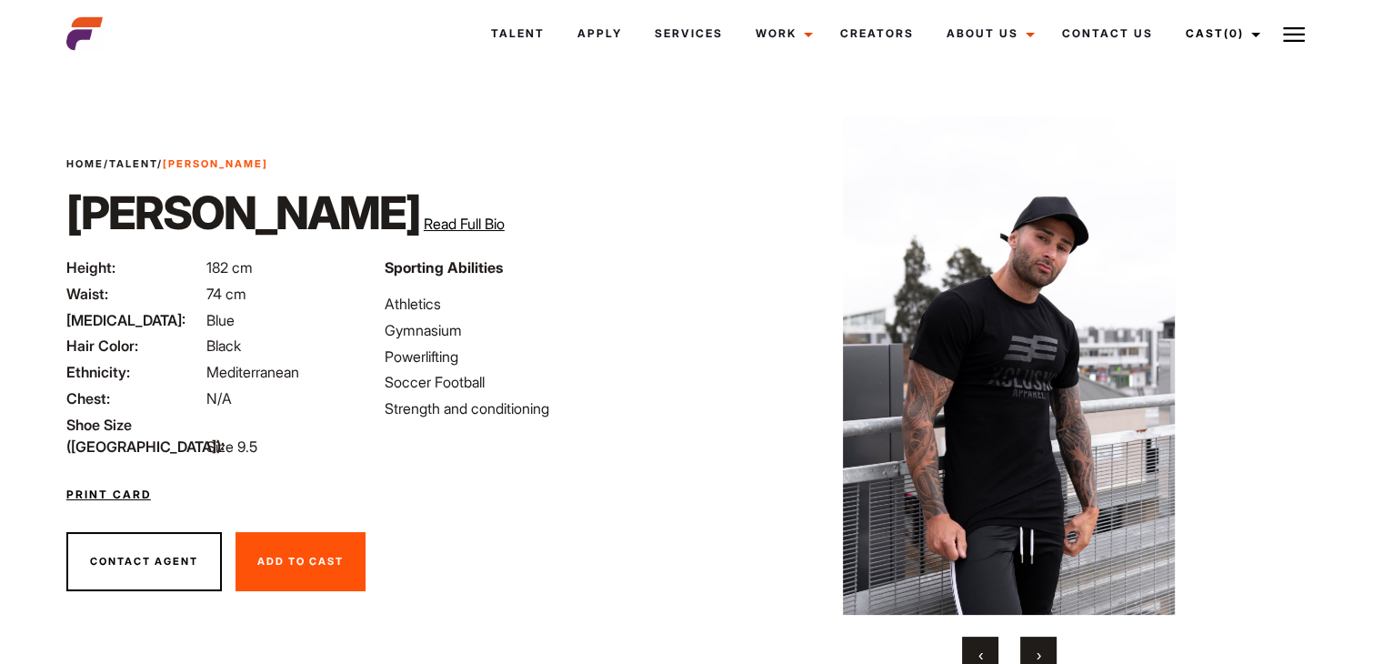
click at [1041, 656] on button "›" at bounding box center [1038, 654] width 36 height 36
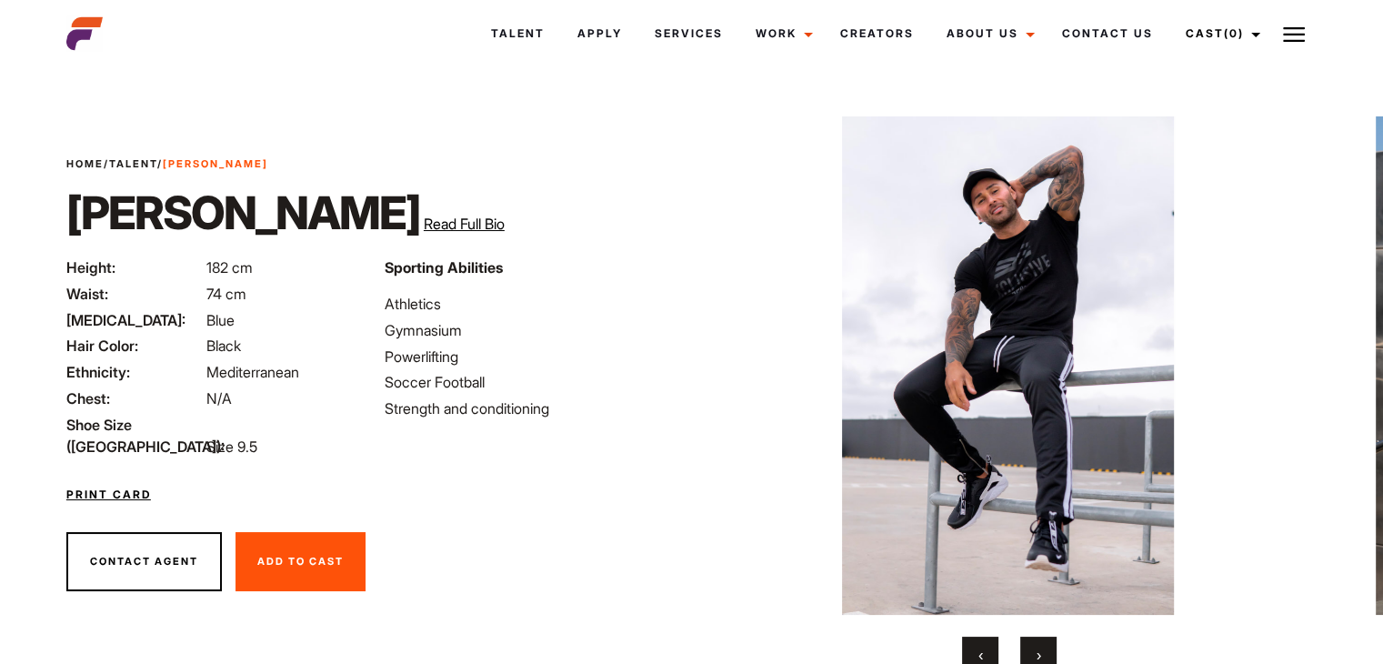
click at [1041, 656] on button "›" at bounding box center [1038, 654] width 36 height 36
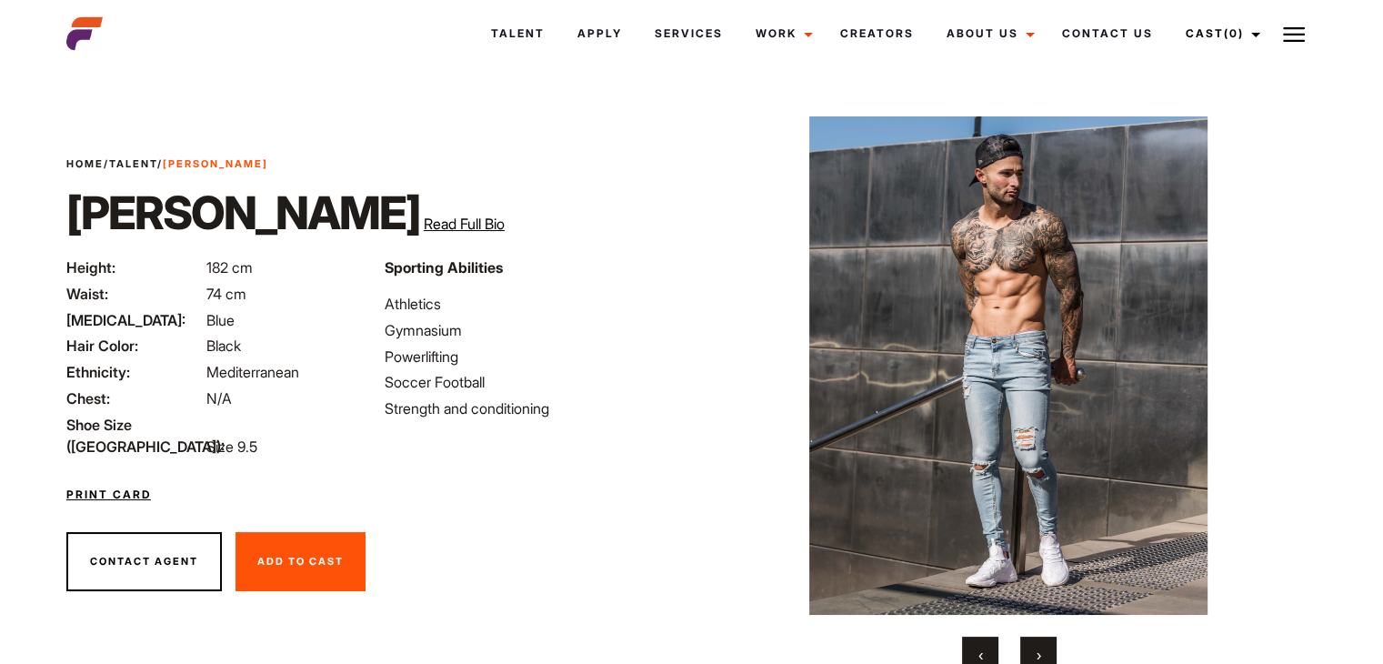
click at [1041, 656] on button "›" at bounding box center [1038, 654] width 36 height 36
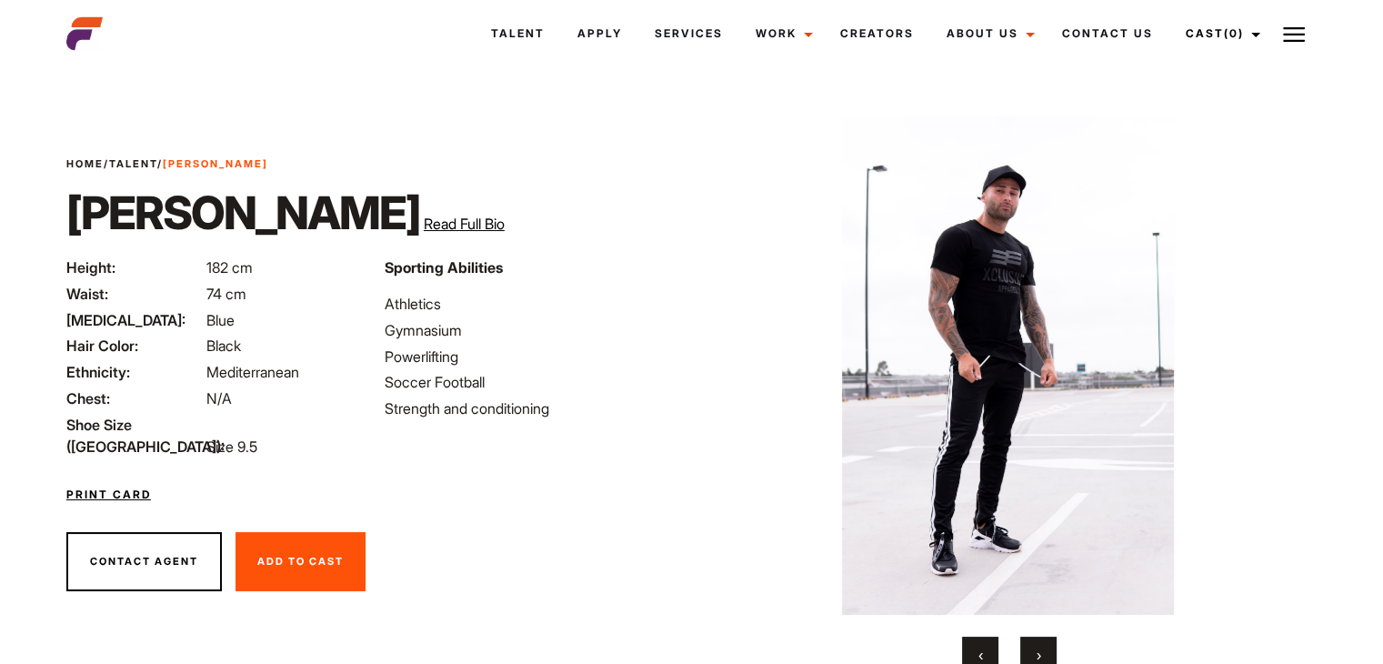
click at [1041, 656] on button "›" at bounding box center [1038, 654] width 36 height 36
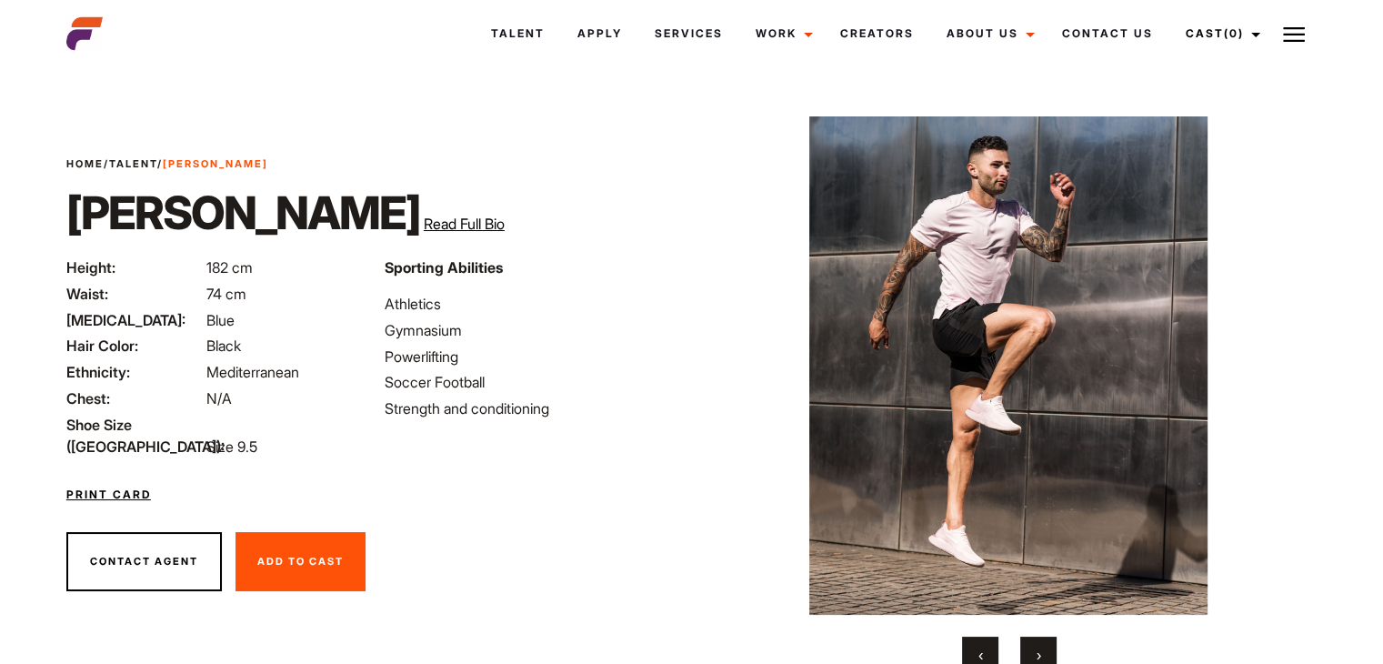
click at [1041, 656] on button "›" at bounding box center [1038, 654] width 36 height 36
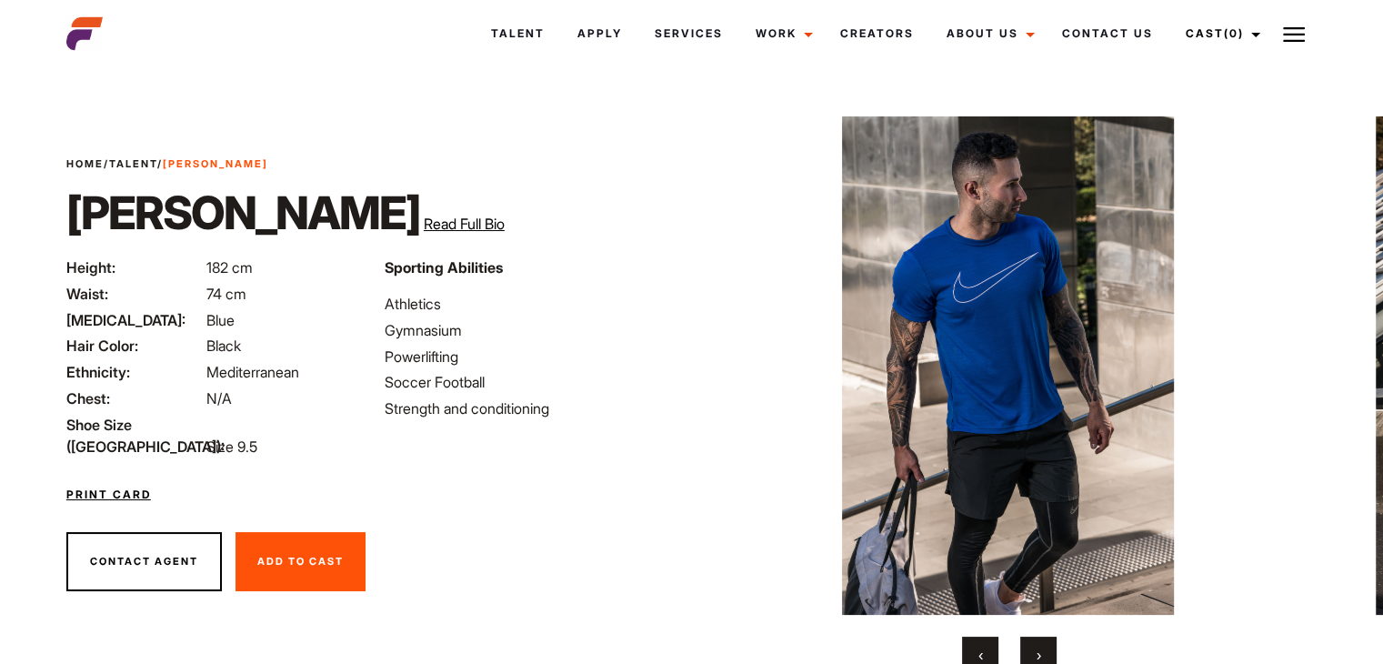
click at [1041, 656] on button "›" at bounding box center [1038, 654] width 36 height 36
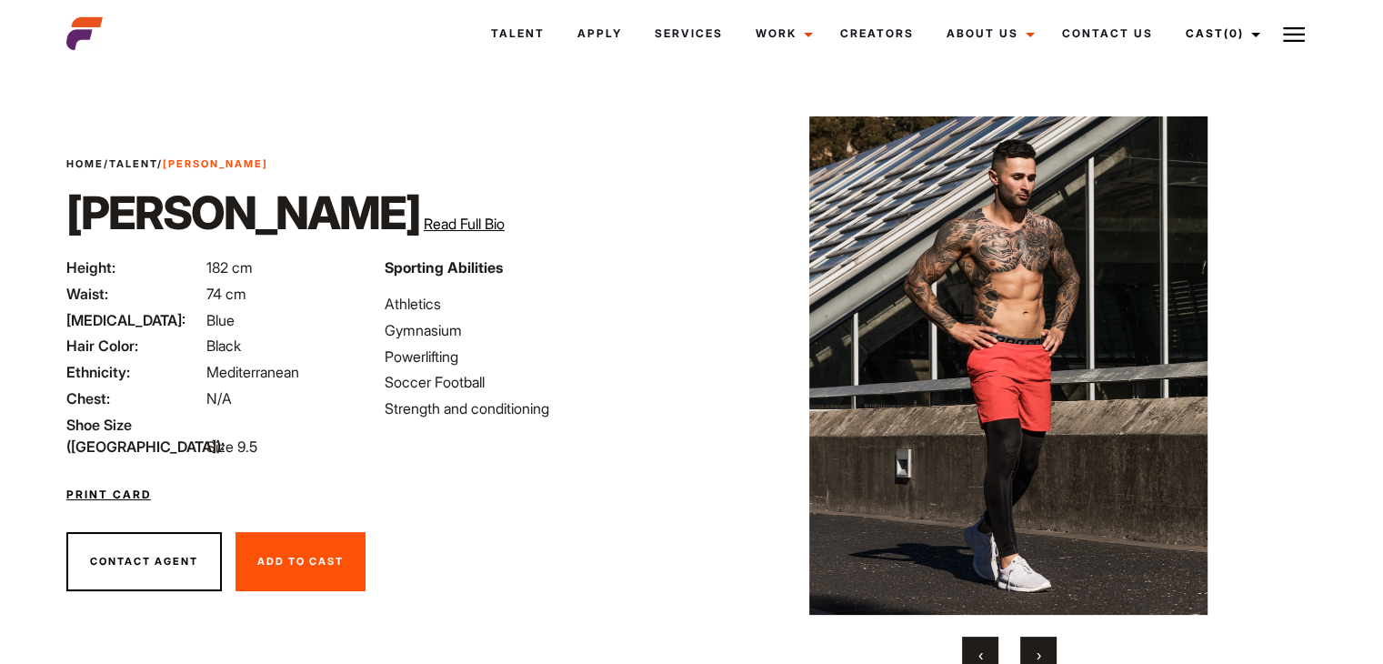
click at [973, 659] on button "‹" at bounding box center [980, 654] width 36 height 36
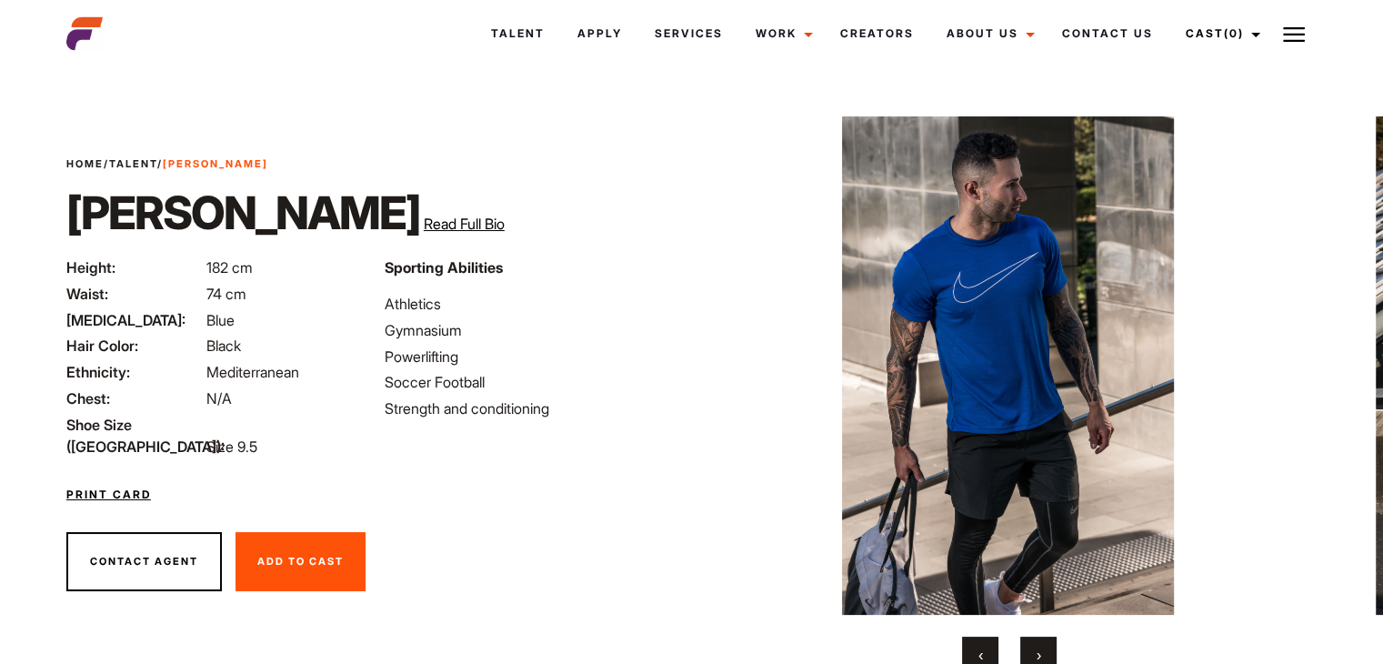
click at [973, 659] on button "‹" at bounding box center [980, 654] width 36 height 36
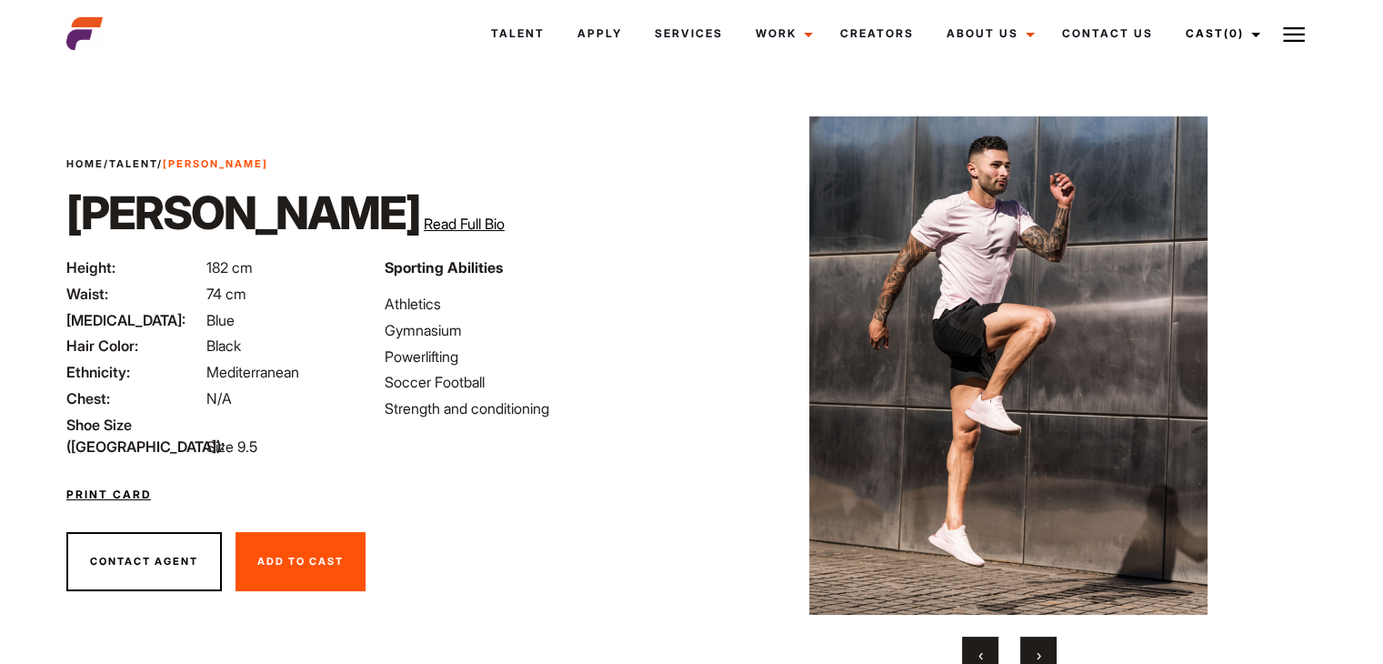
click at [1036, 654] on span "›" at bounding box center [1038, 654] width 5 height 18
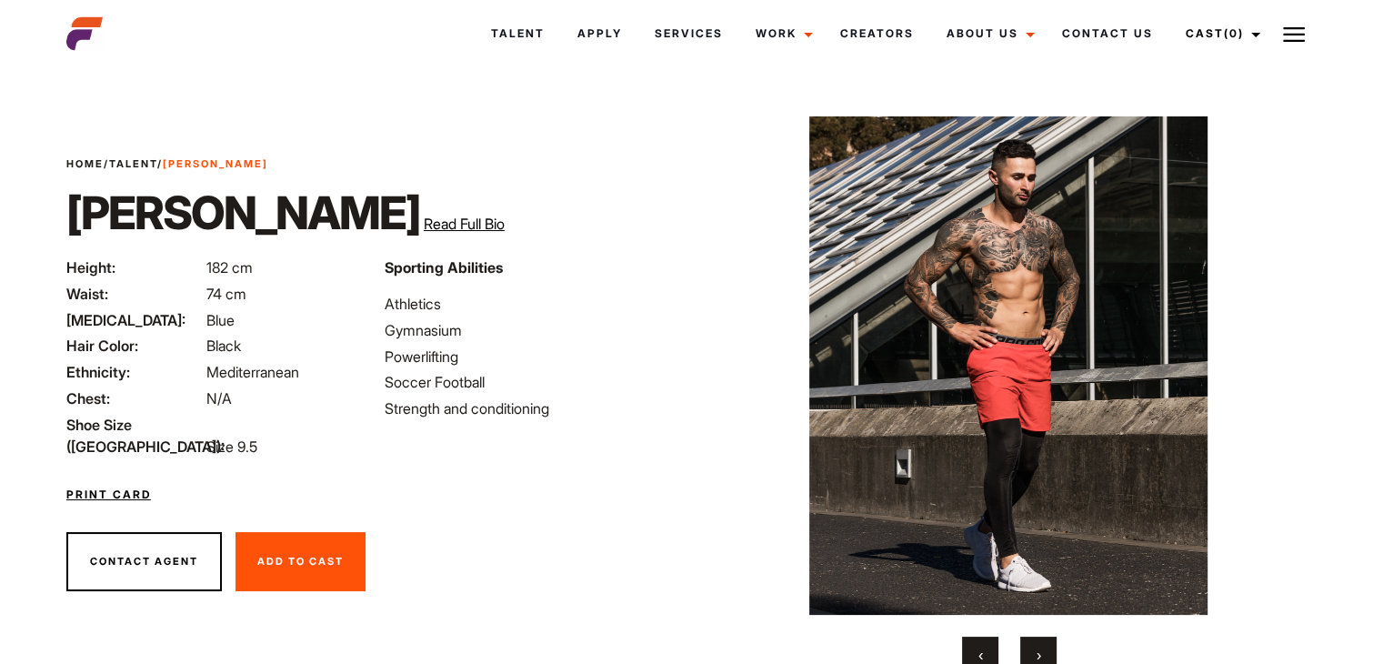
click at [1036, 654] on span "›" at bounding box center [1038, 654] width 5 height 18
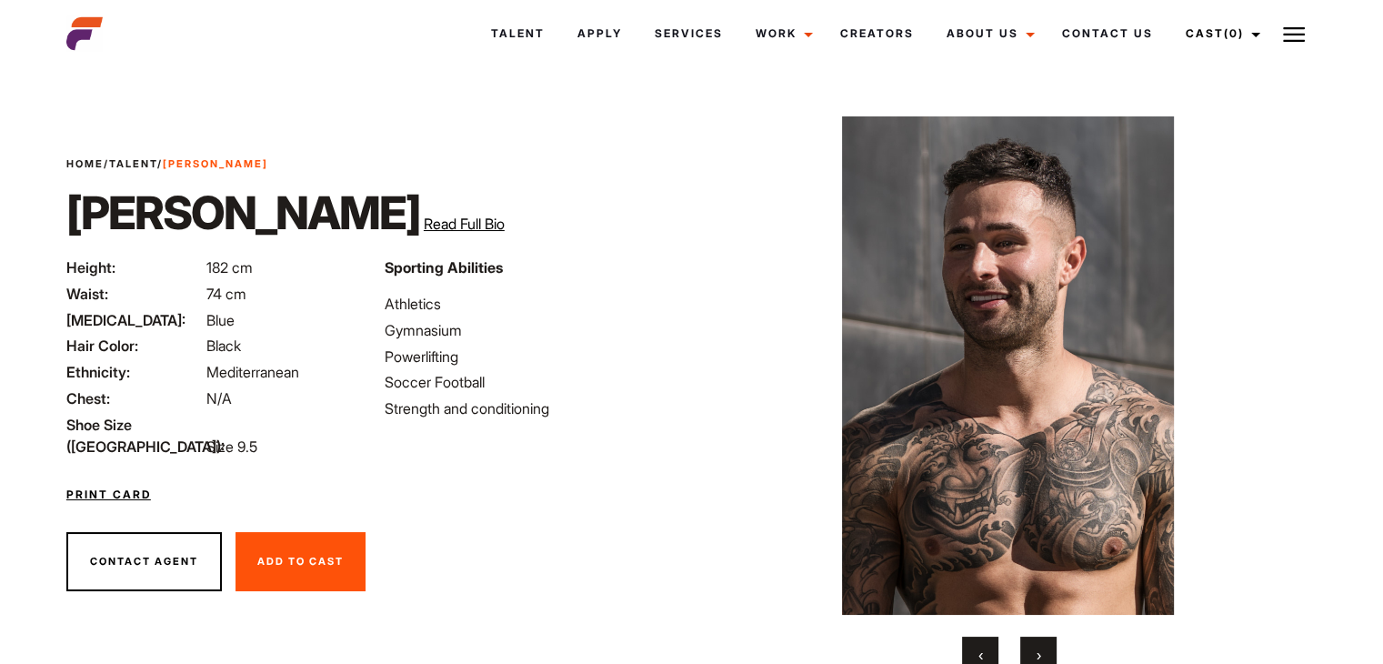
click at [1036, 654] on span "›" at bounding box center [1038, 654] width 5 height 18
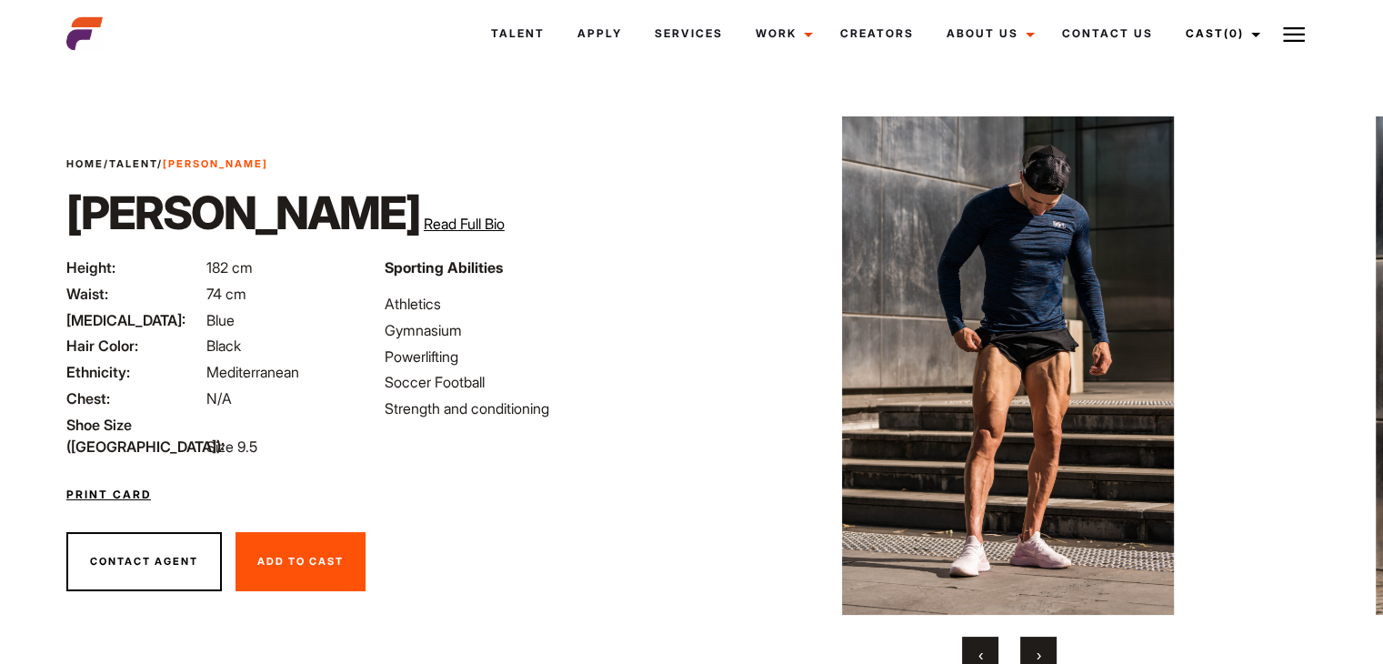
click at [1036, 654] on span "›" at bounding box center [1038, 654] width 5 height 18
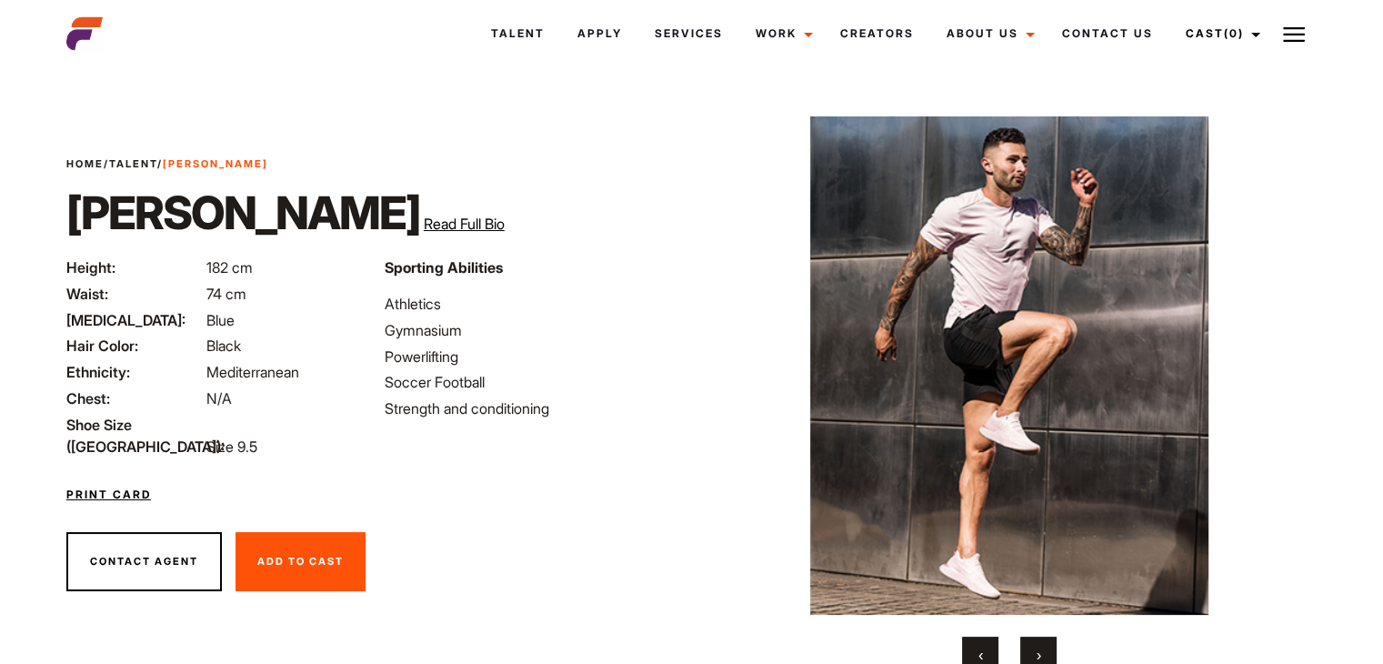
click at [1036, 654] on span "›" at bounding box center [1038, 654] width 5 height 18
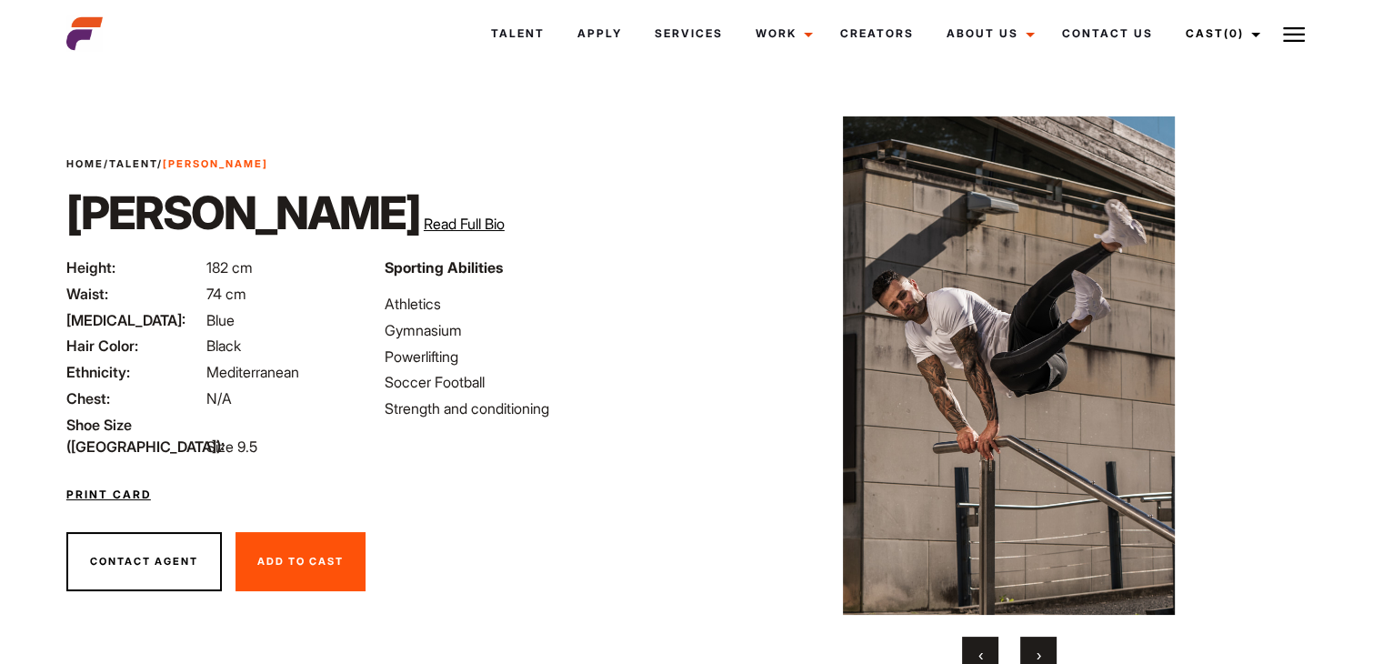
click at [1036, 654] on span "›" at bounding box center [1038, 654] width 5 height 18
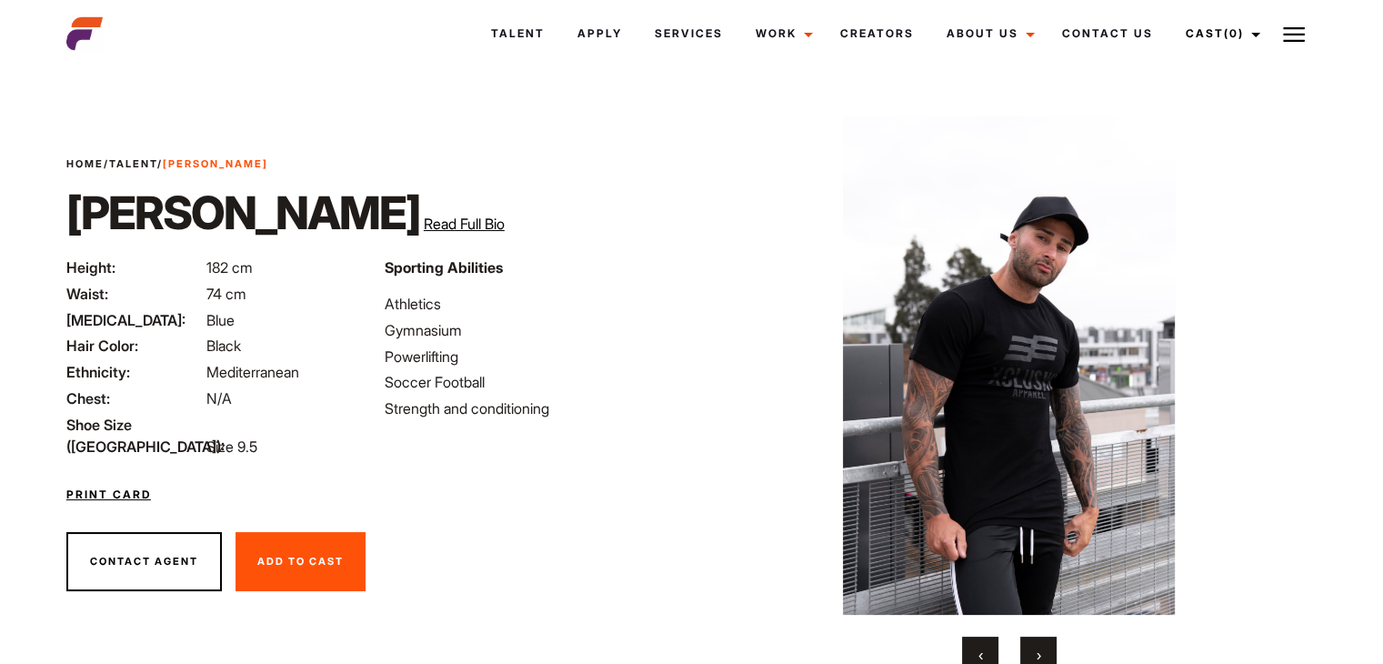
click at [1036, 654] on span "›" at bounding box center [1038, 654] width 5 height 18
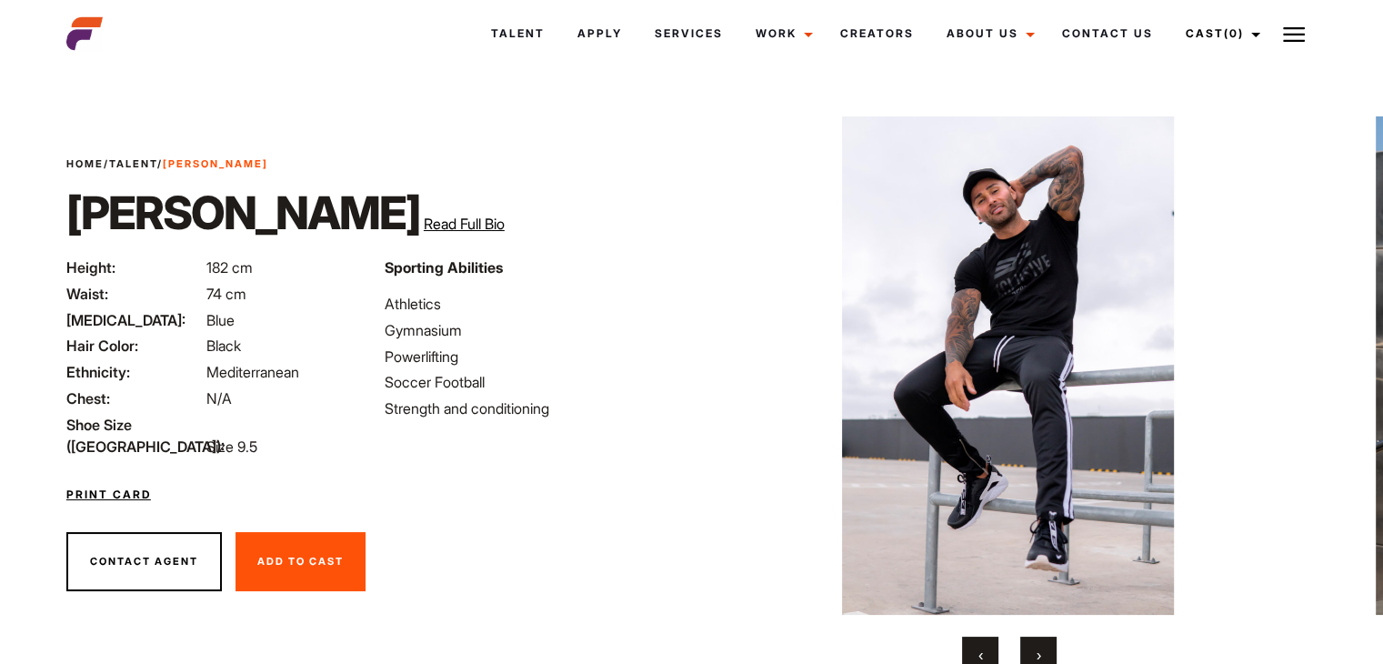
click at [1036, 654] on span "›" at bounding box center [1038, 654] width 5 height 18
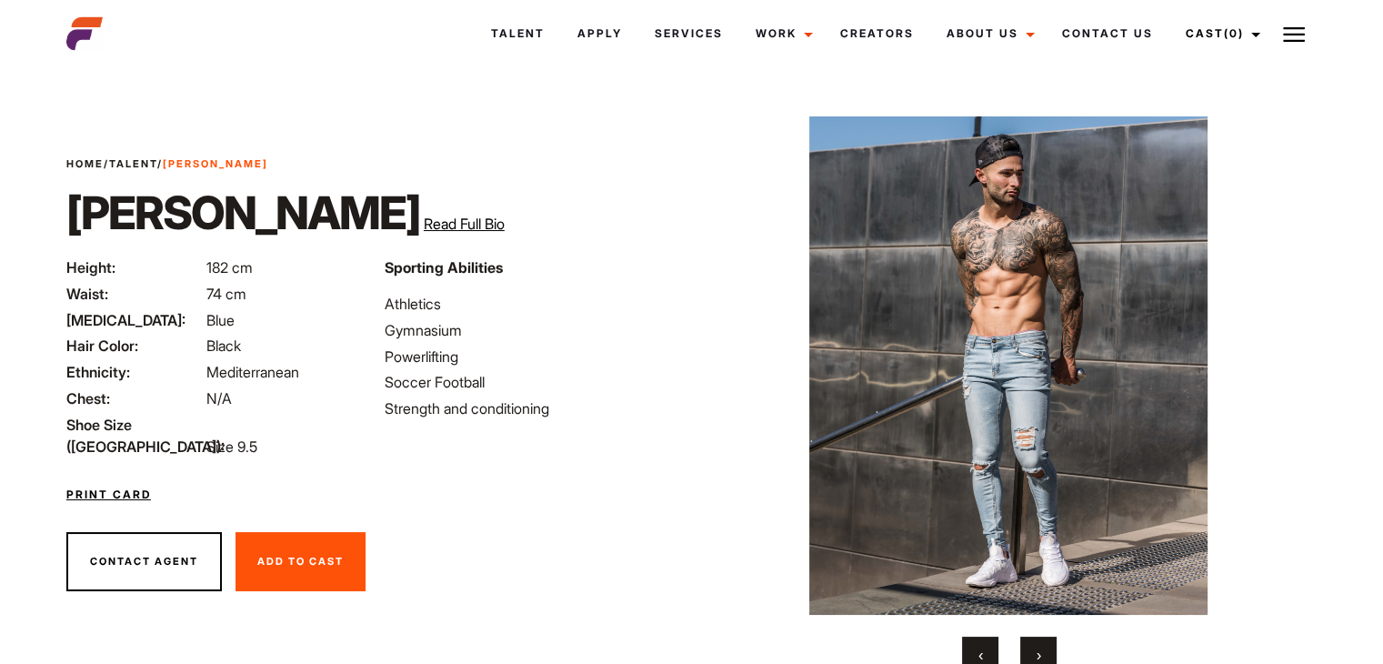
click at [1036, 654] on span "›" at bounding box center [1038, 654] width 5 height 18
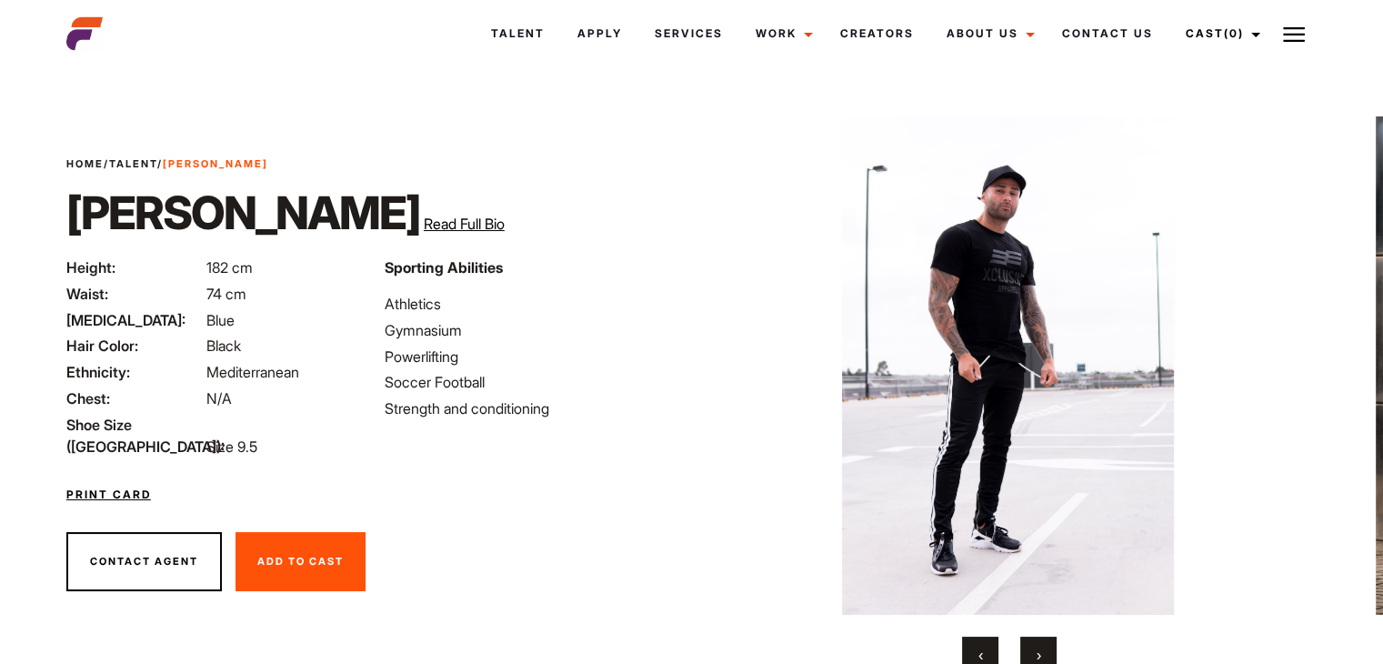
click at [1036, 654] on span "›" at bounding box center [1038, 654] width 5 height 18
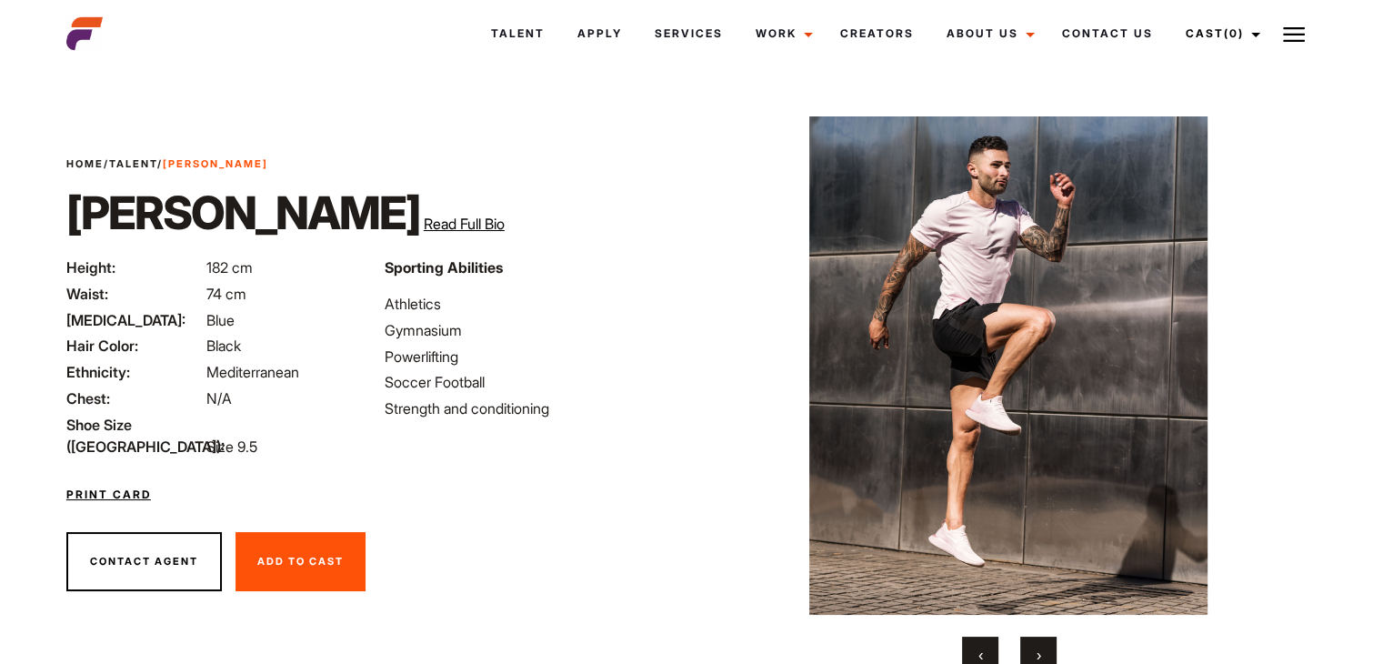
click at [1036, 654] on span "›" at bounding box center [1038, 654] width 5 height 18
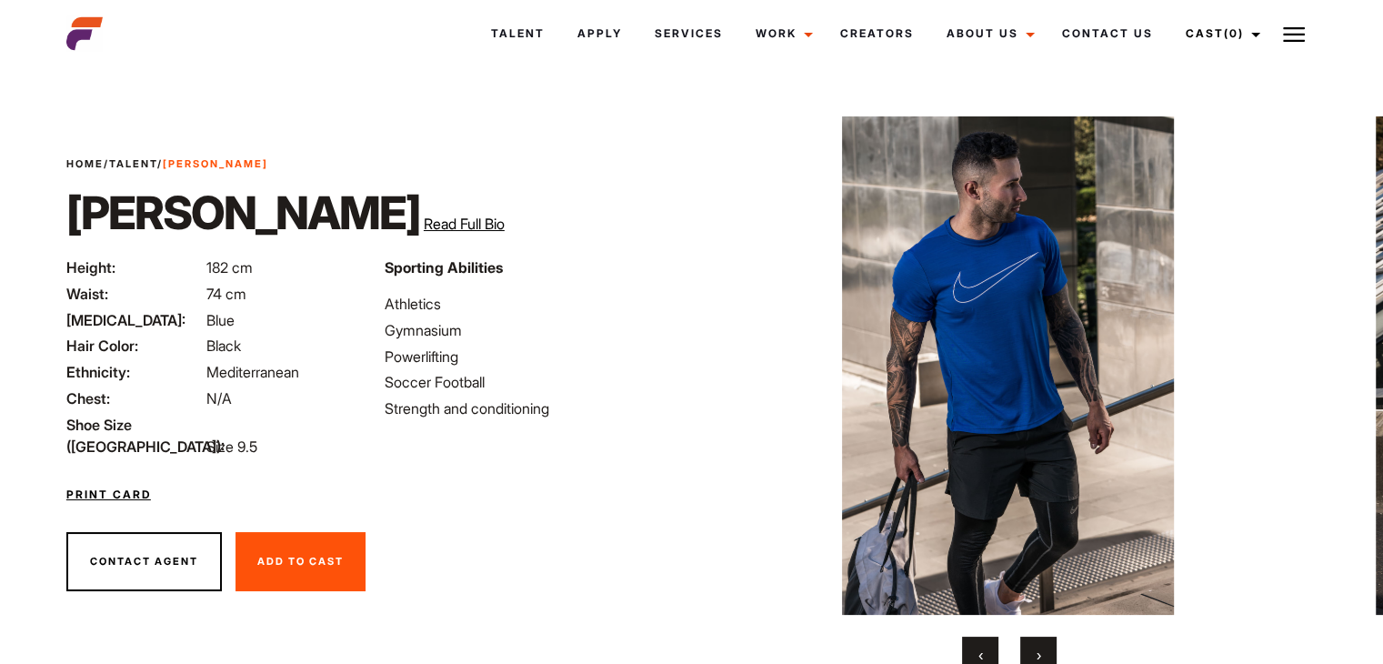
click at [1036, 654] on span "›" at bounding box center [1038, 654] width 5 height 18
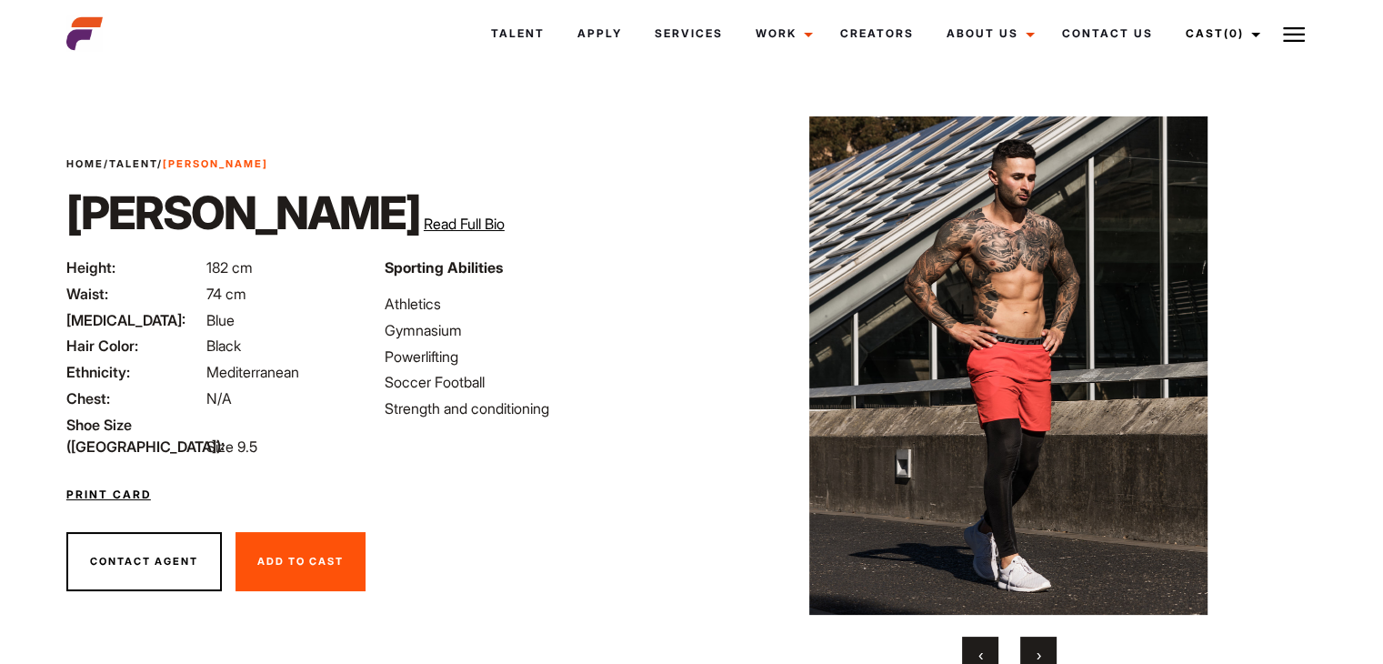
click at [971, 648] on button "‹" at bounding box center [980, 654] width 36 height 36
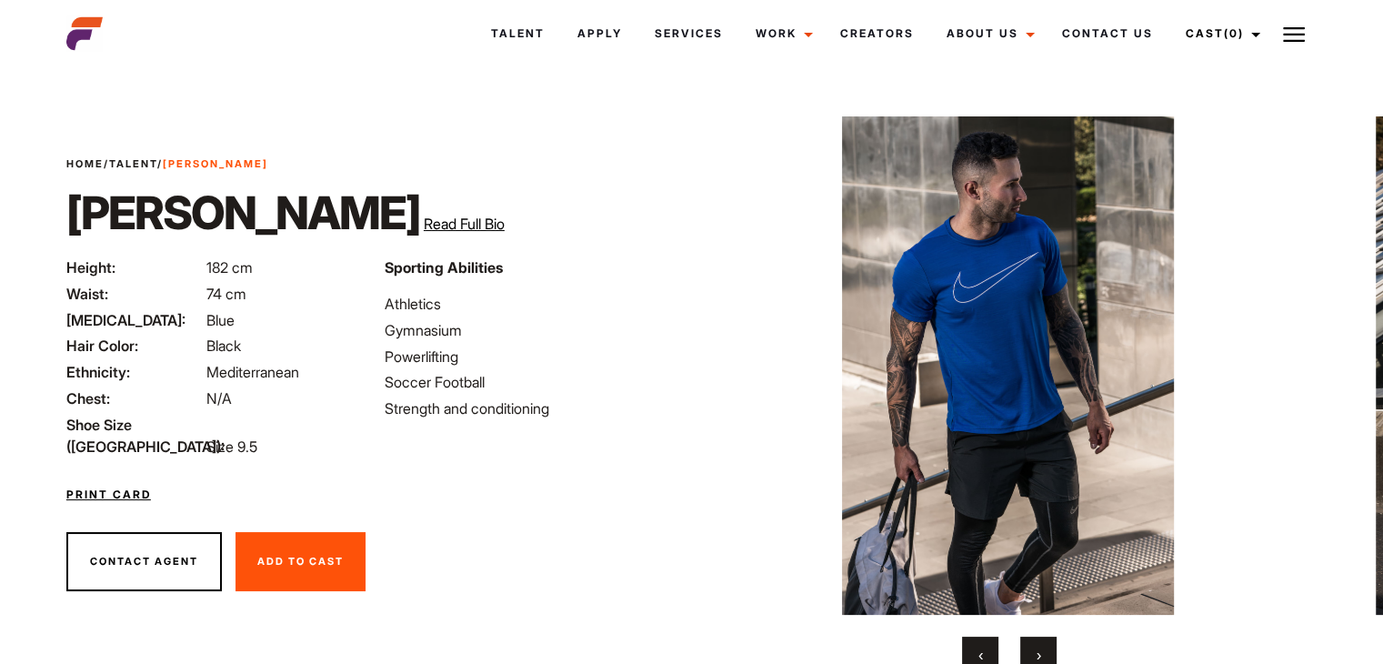
click at [971, 648] on button "‹" at bounding box center [980, 654] width 36 height 36
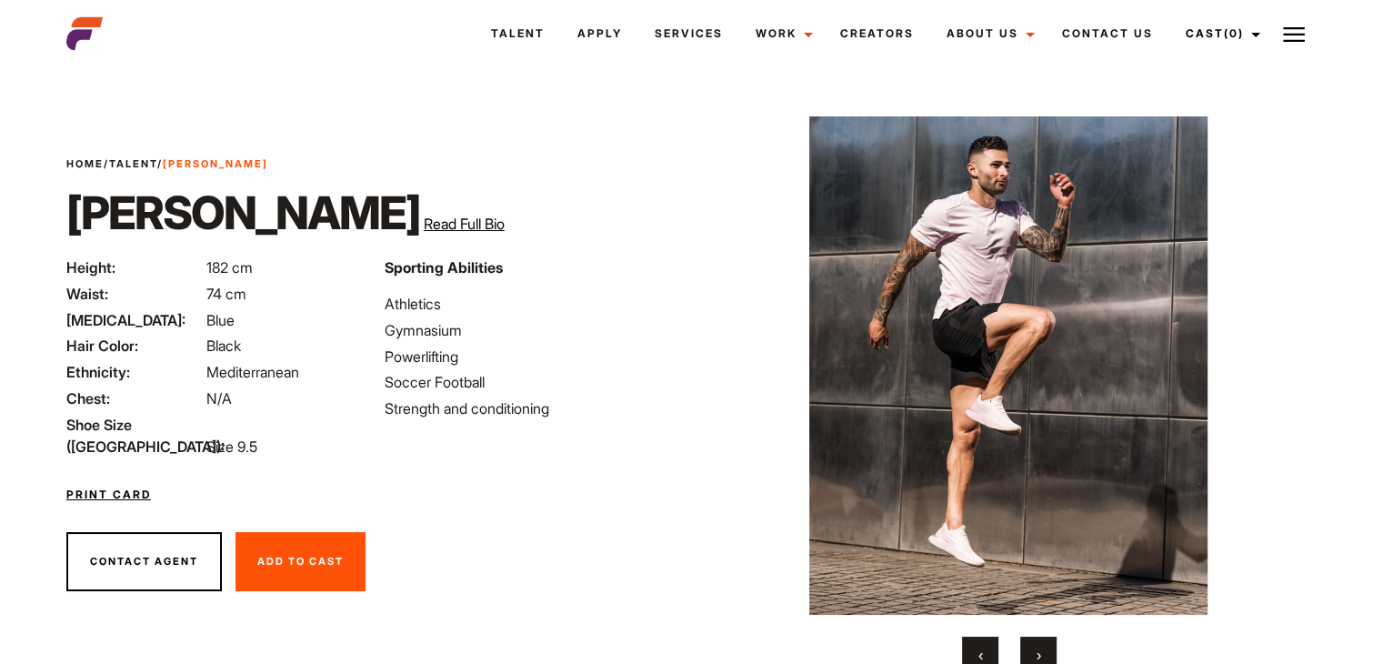
click at [971, 648] on button "‹" at bounding box center [980, 654] width 36 height 36
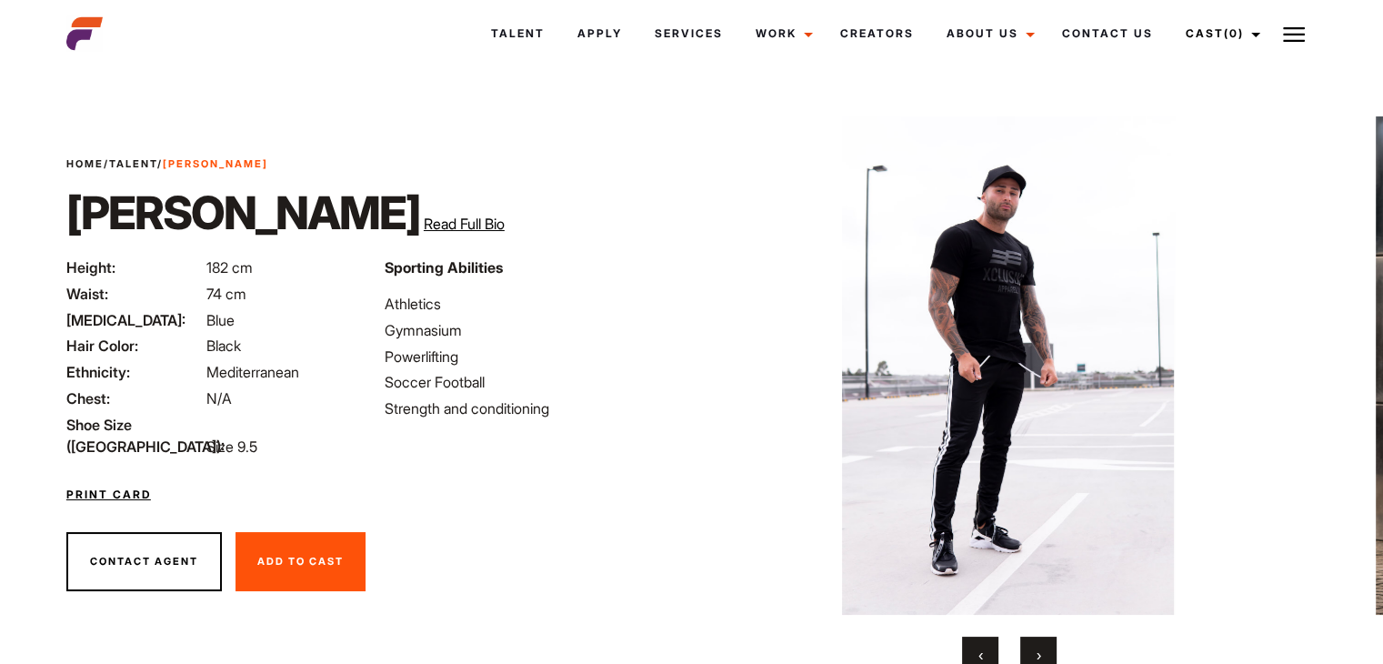
click at [971, 648] on button "‹" at bounding box center [980, 654] width 36 height 36
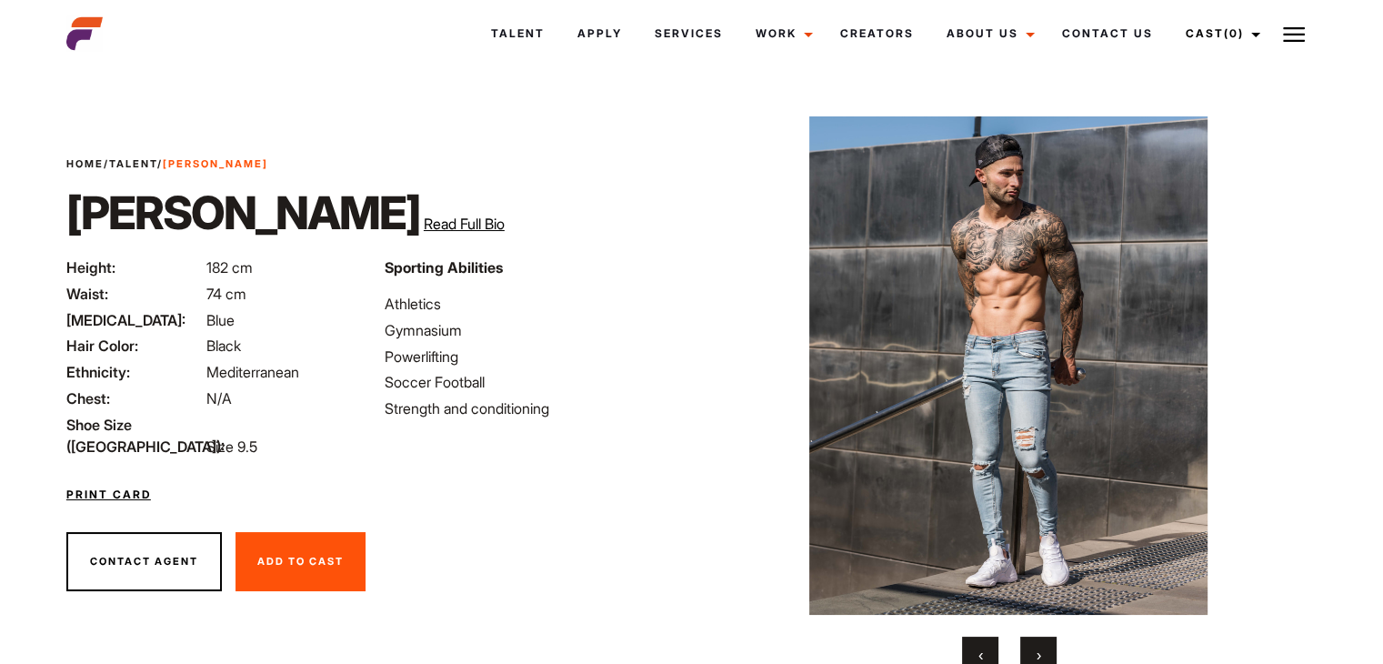
click at [971, 648] on button "‹" at bounding box center [980, 654] width 36 height 36
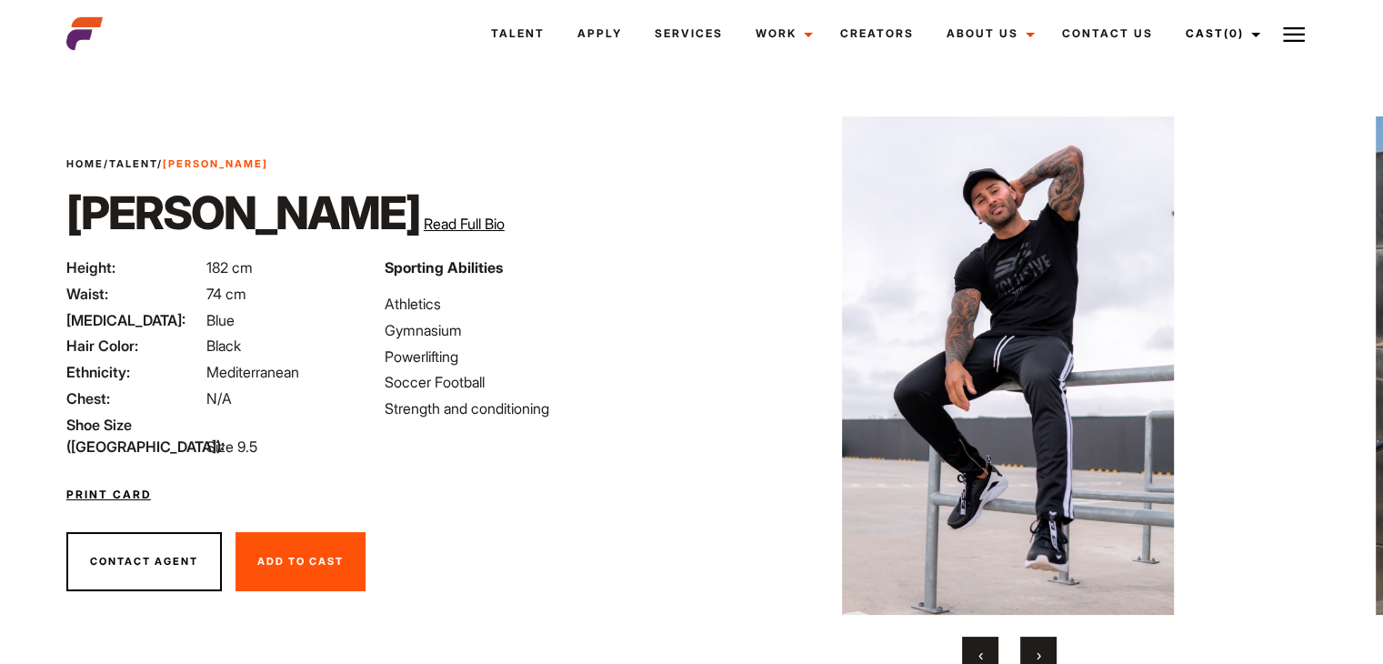
click at [971, 648] on button "‹" at bounding box center [980, 654] width 36 height 36
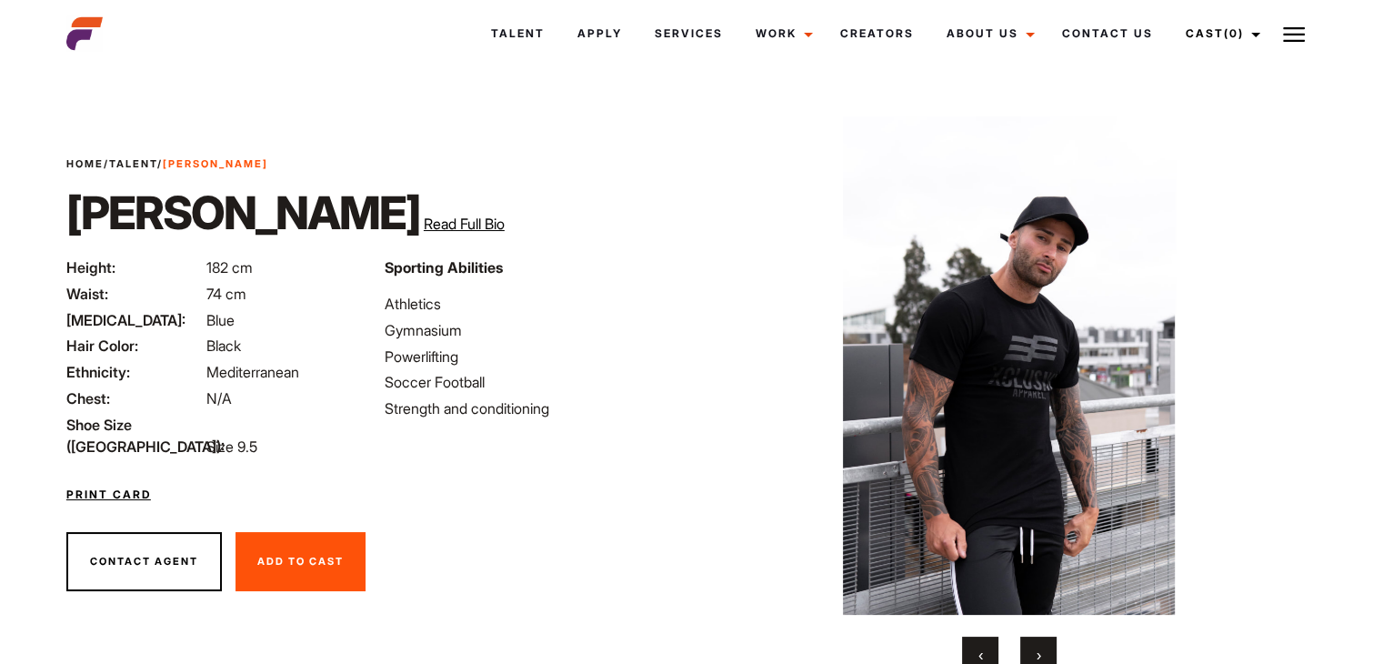
click at [971, 648] on button "‹" at bounding box center [980, 654] width 36 height 36
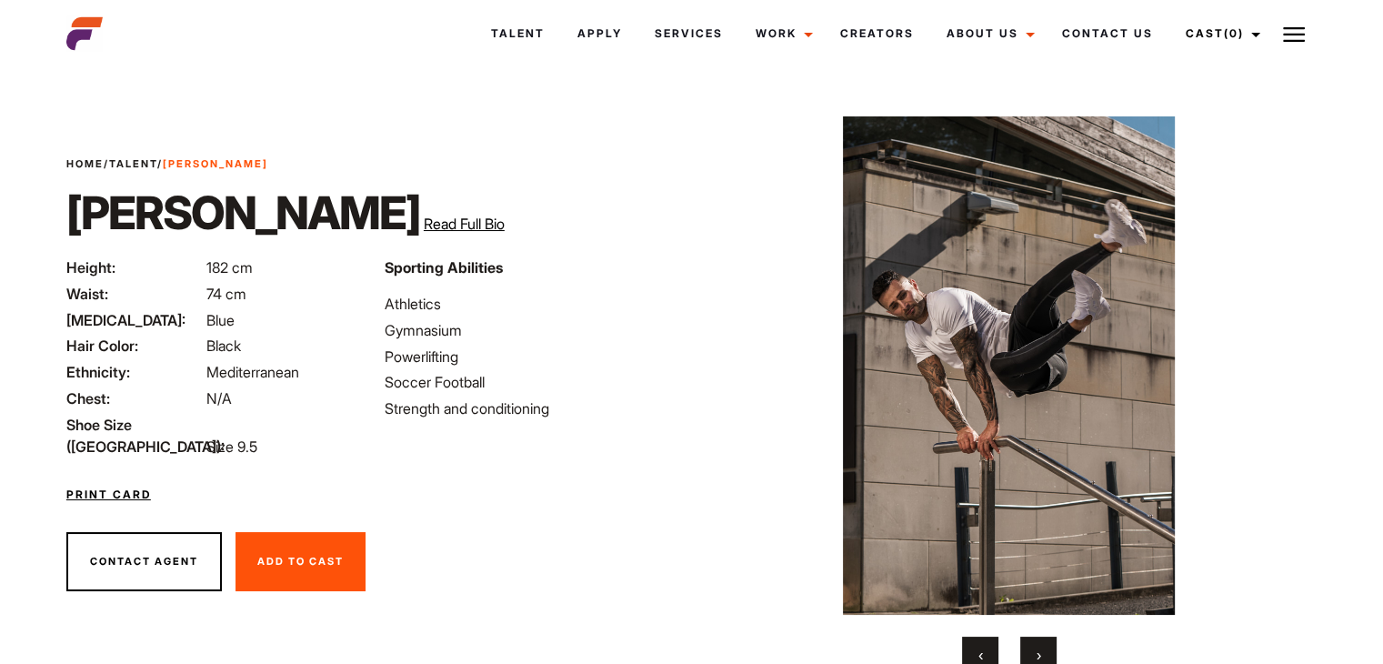
click at [971, 648] on button "‹" at bounding box center [980, 654] width 36 height 36
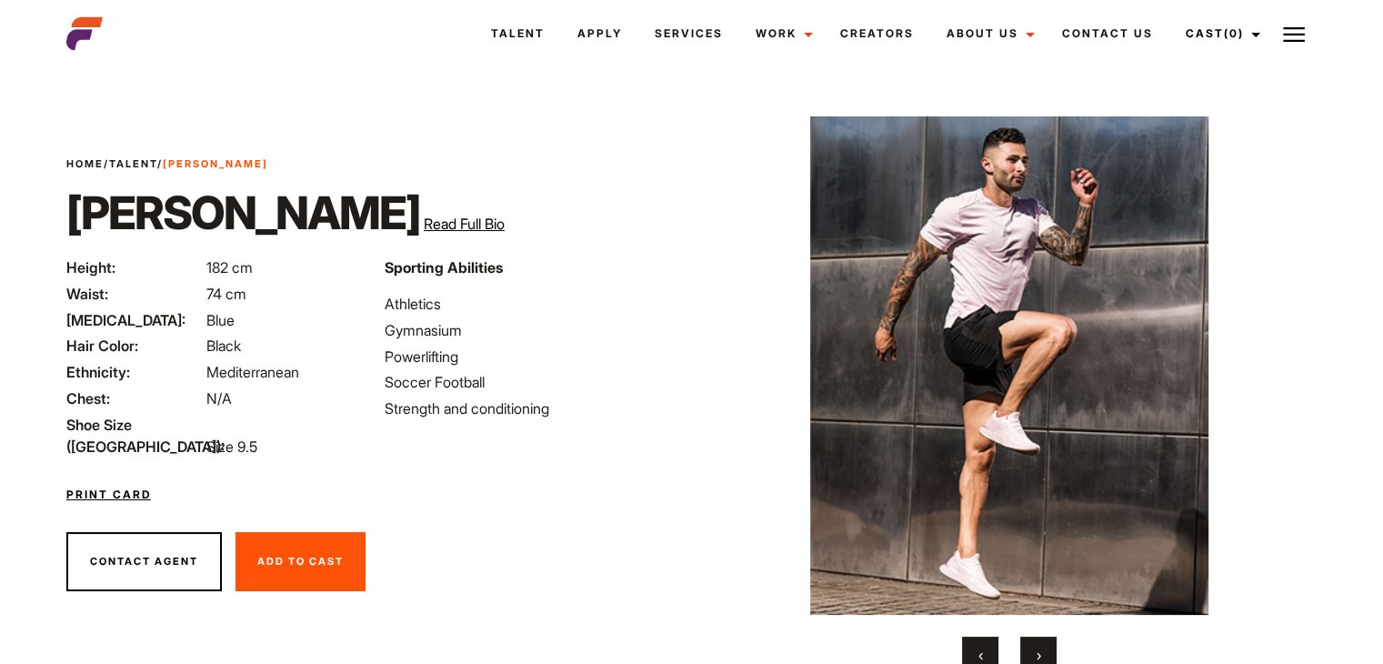
click at [971, 648] on button "‹" at bounding box center [980, 654] width 36 height 36
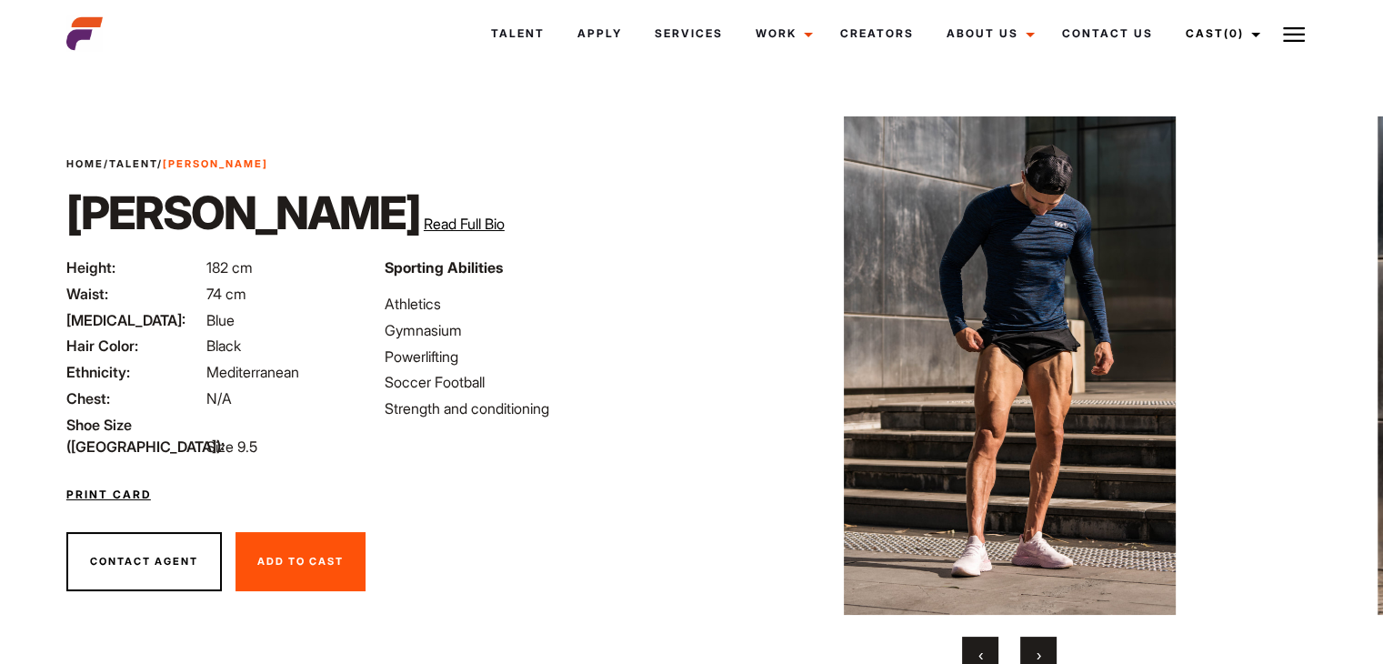
click at [971, 648] on button "‹" at bounding box center [980, 654] width 36 height 36
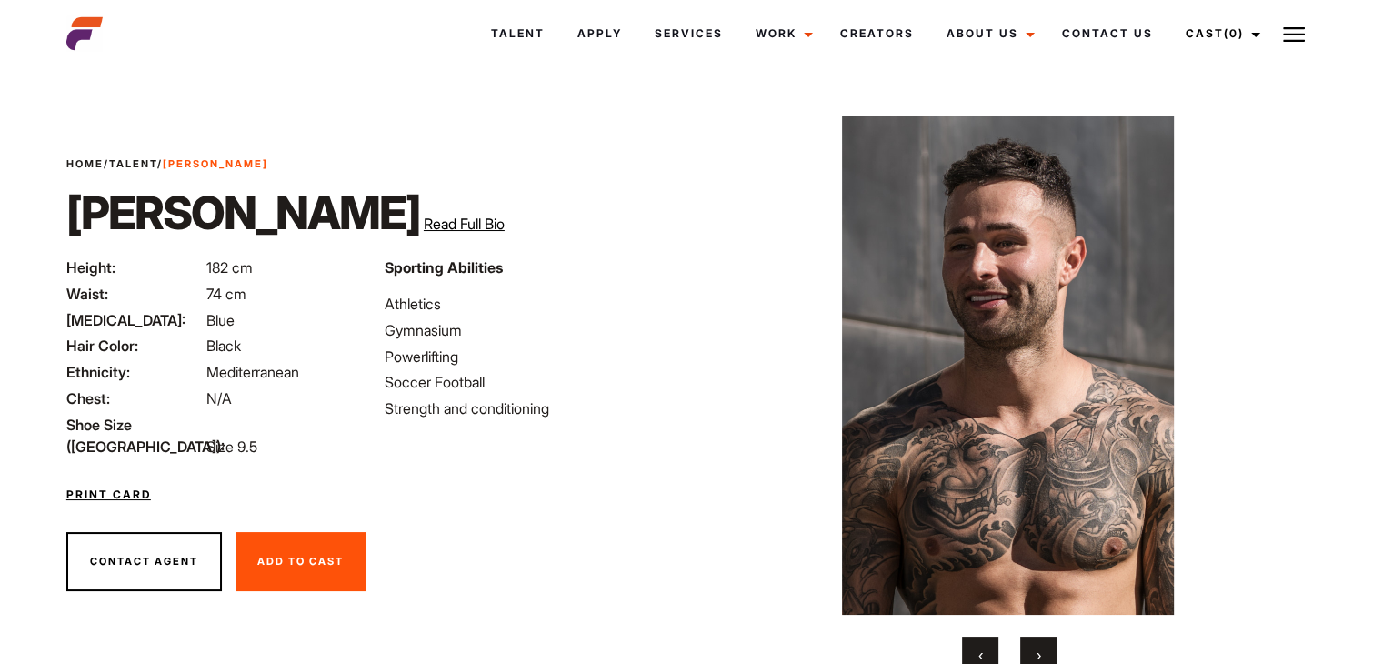
click at [971, 648] on button "‹" at bounding box center [980, 654] width 36 height 36
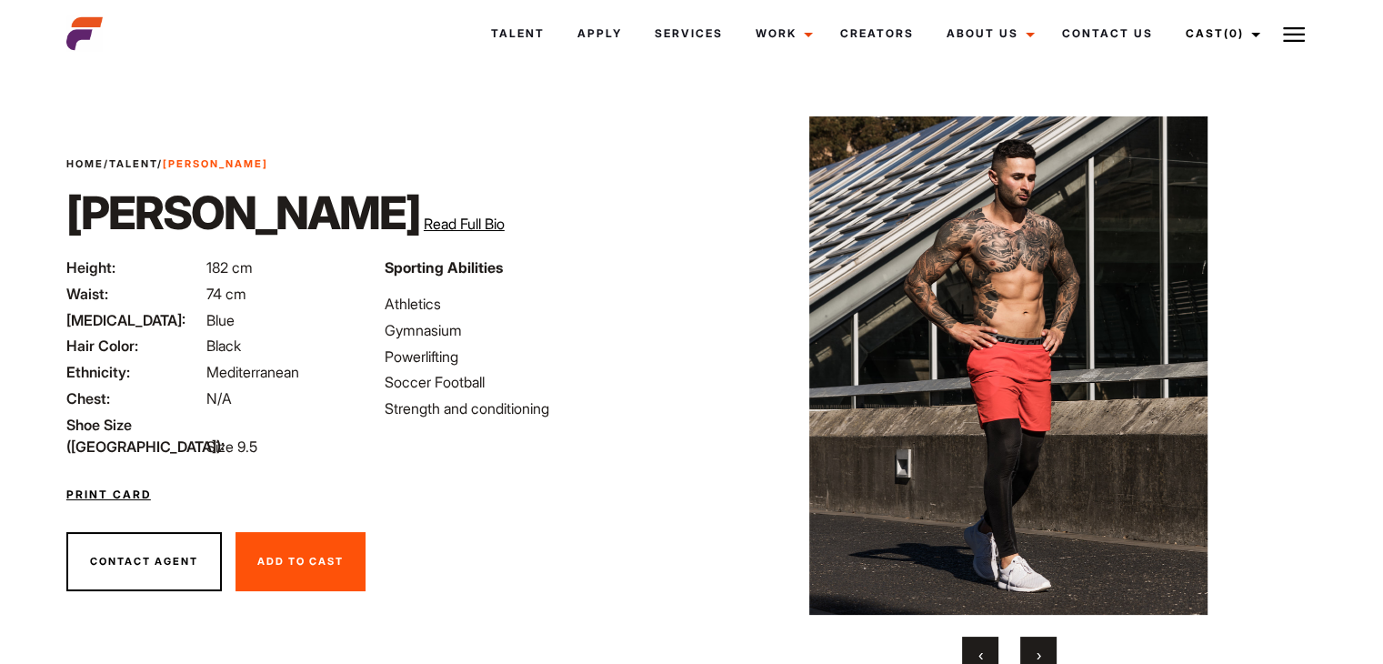
click at [971, 648] on button "‹" at bounding box center [980, 654] width 36 height 36
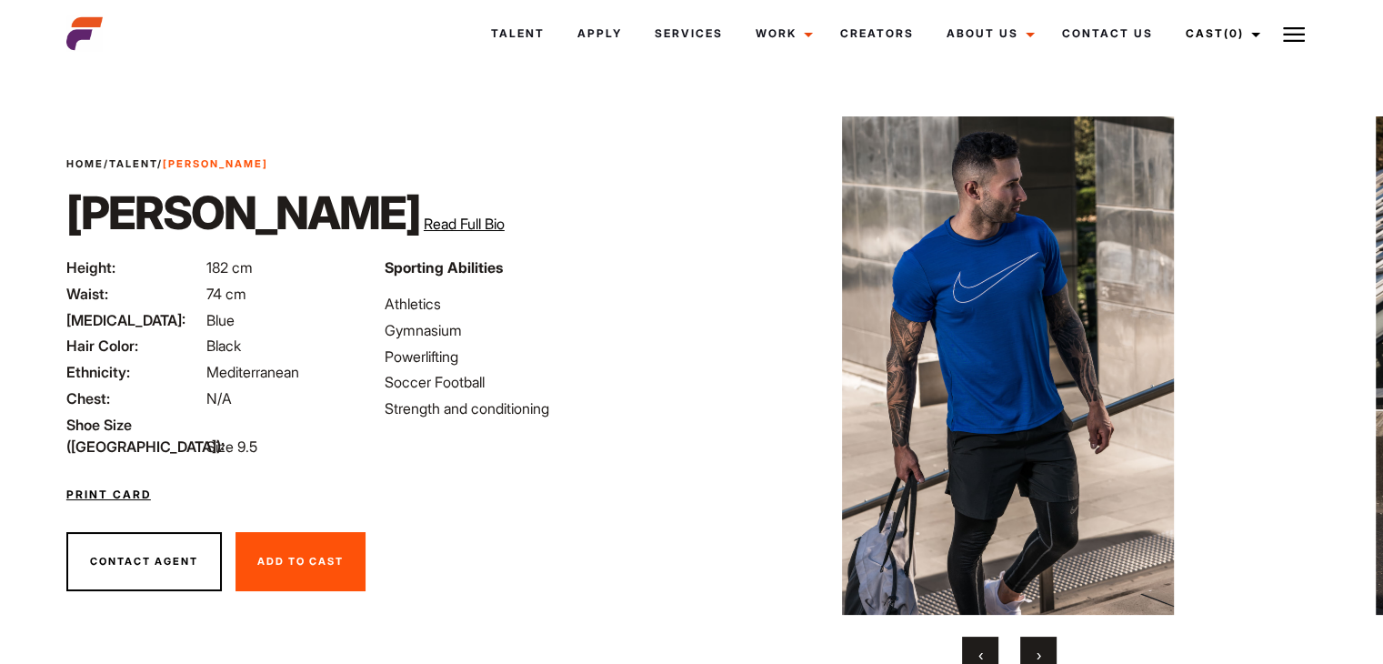
click at [424, 219] on span "Read Full Bio" at bounding box center [464, 224] width 81 height 18
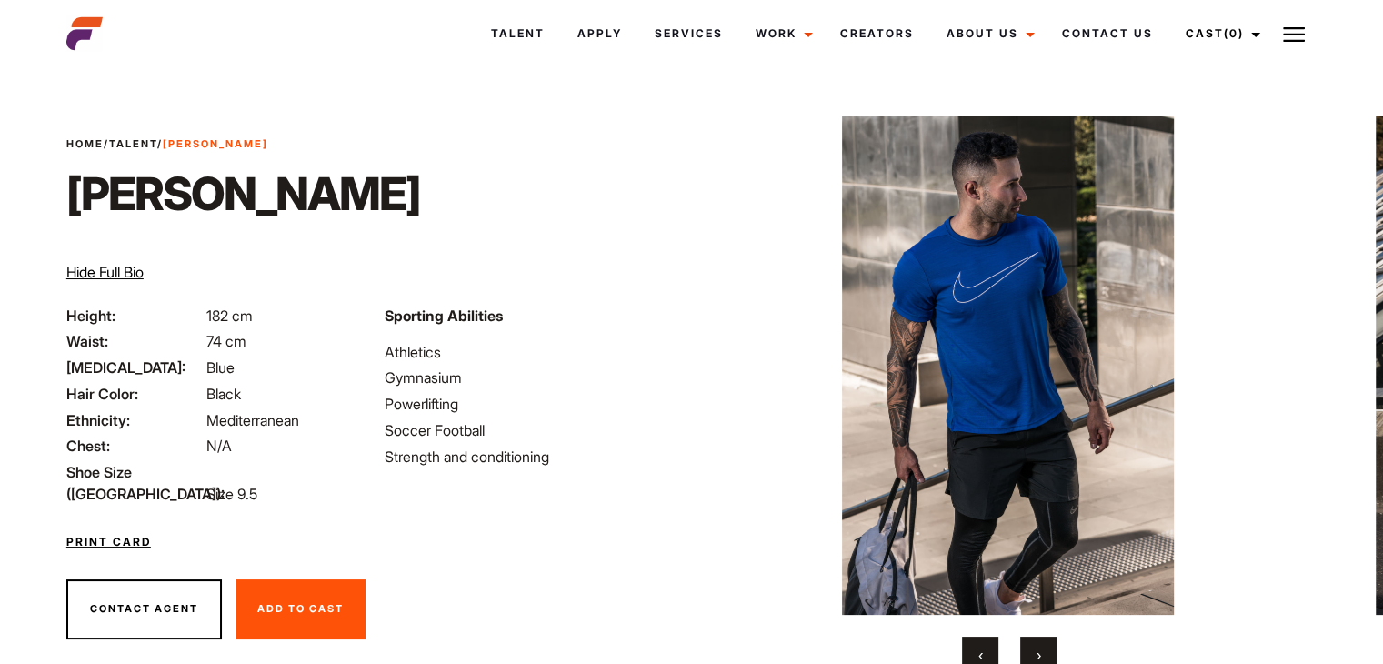
click at [113, 263] on span "Hide Full Bio" at bounding box center [104, 272] width 77 height 18
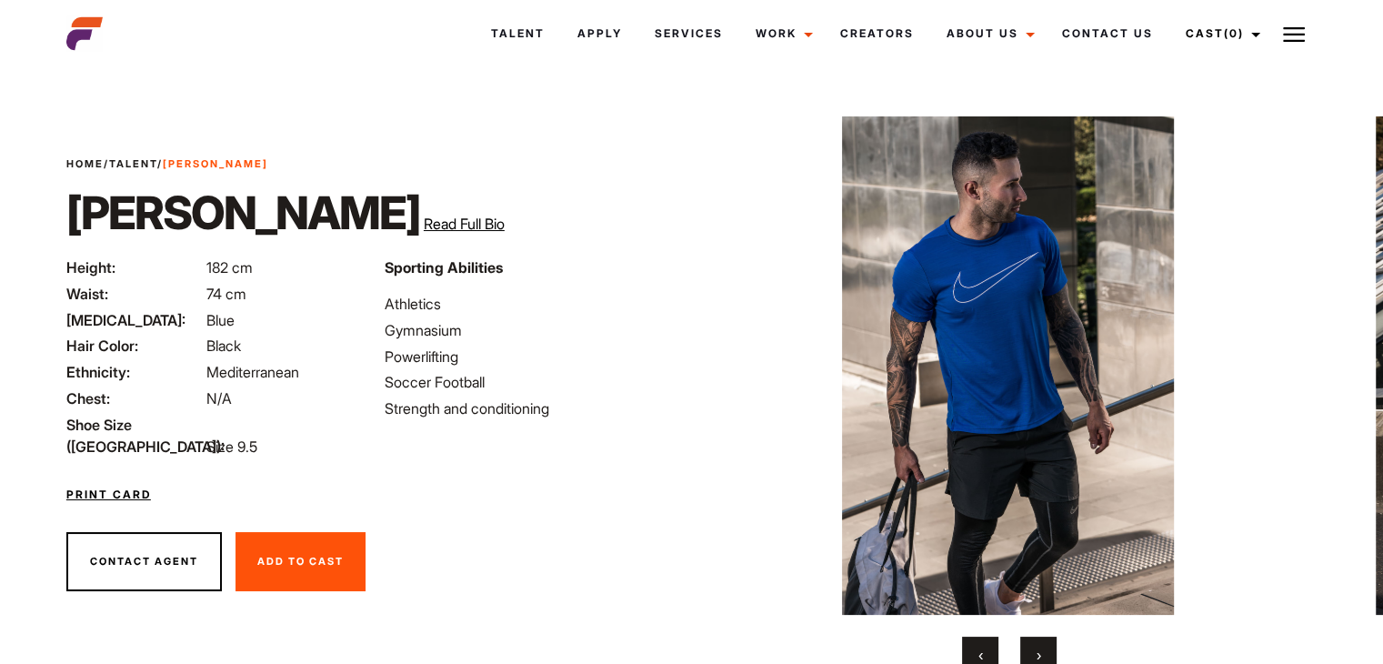
click at [424, 221] on span "Read Full Bio" at bounding box center [464, 224] width 81 height 18
